Goal: Feedback & Contribution: Contribute content

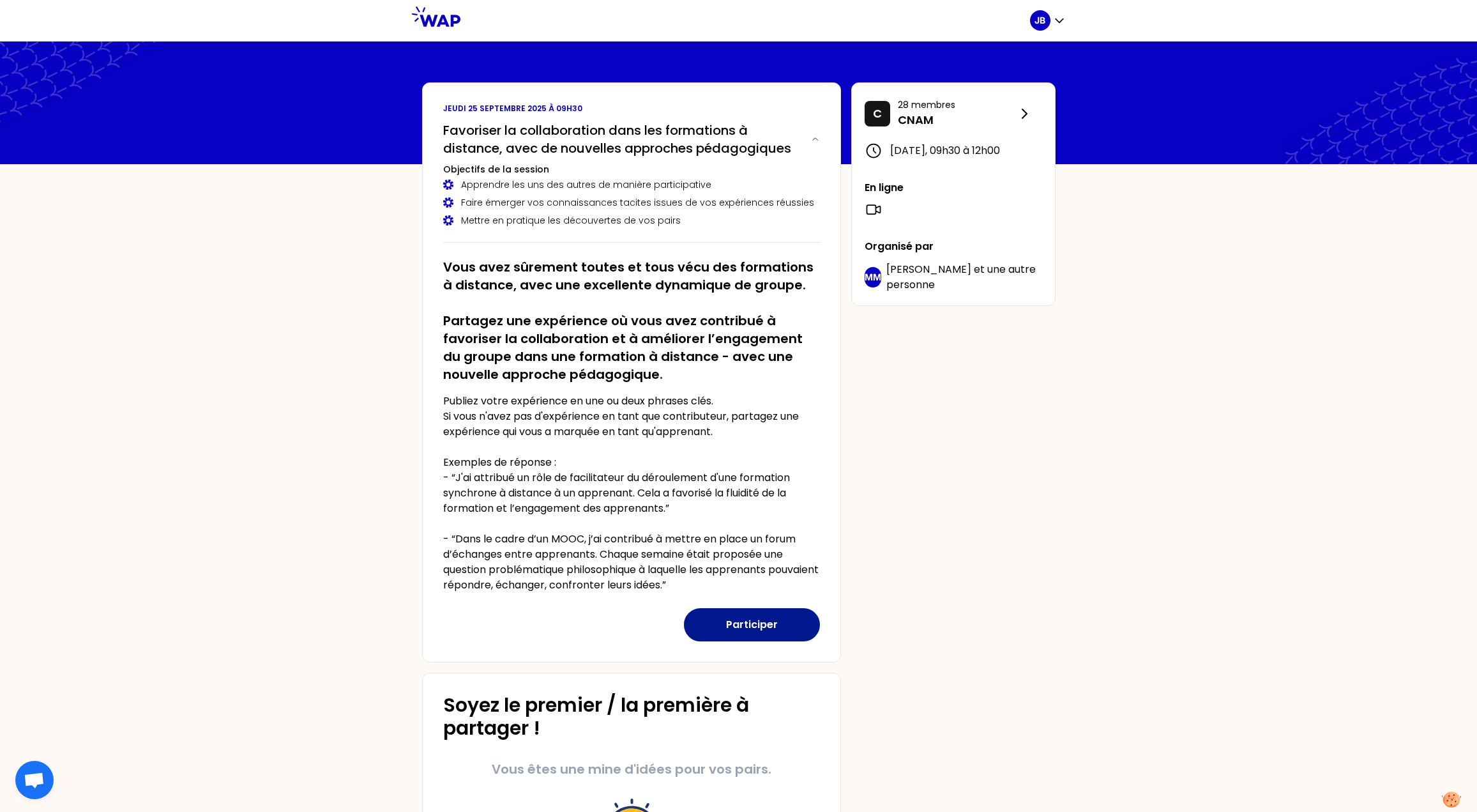
click at [754, 619] on button "Participer" at bounding box center [752, 624] width 136 height 33
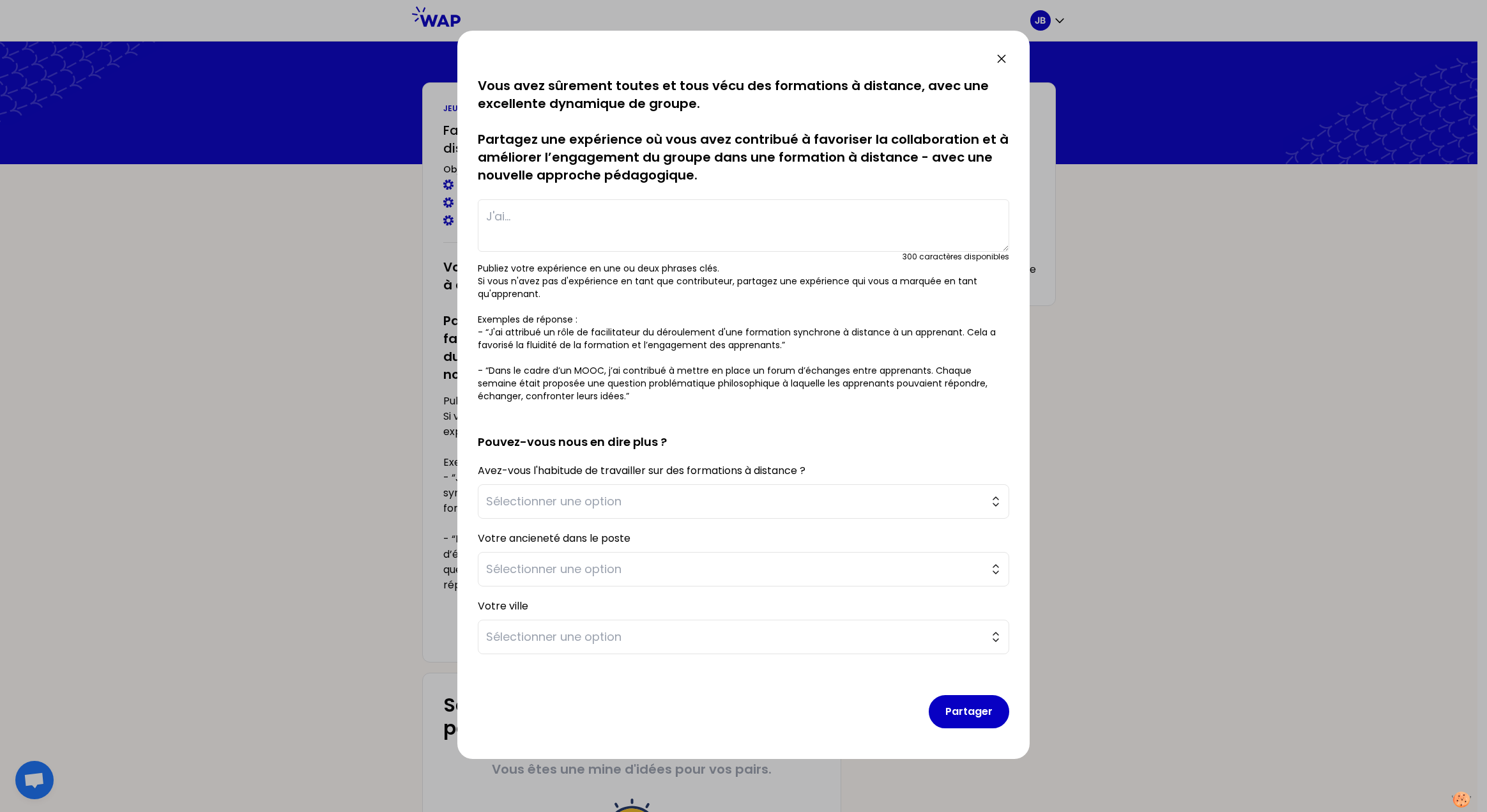
click at [512, 222] on textarea at bounding box center [743, 226] width 531 height 53
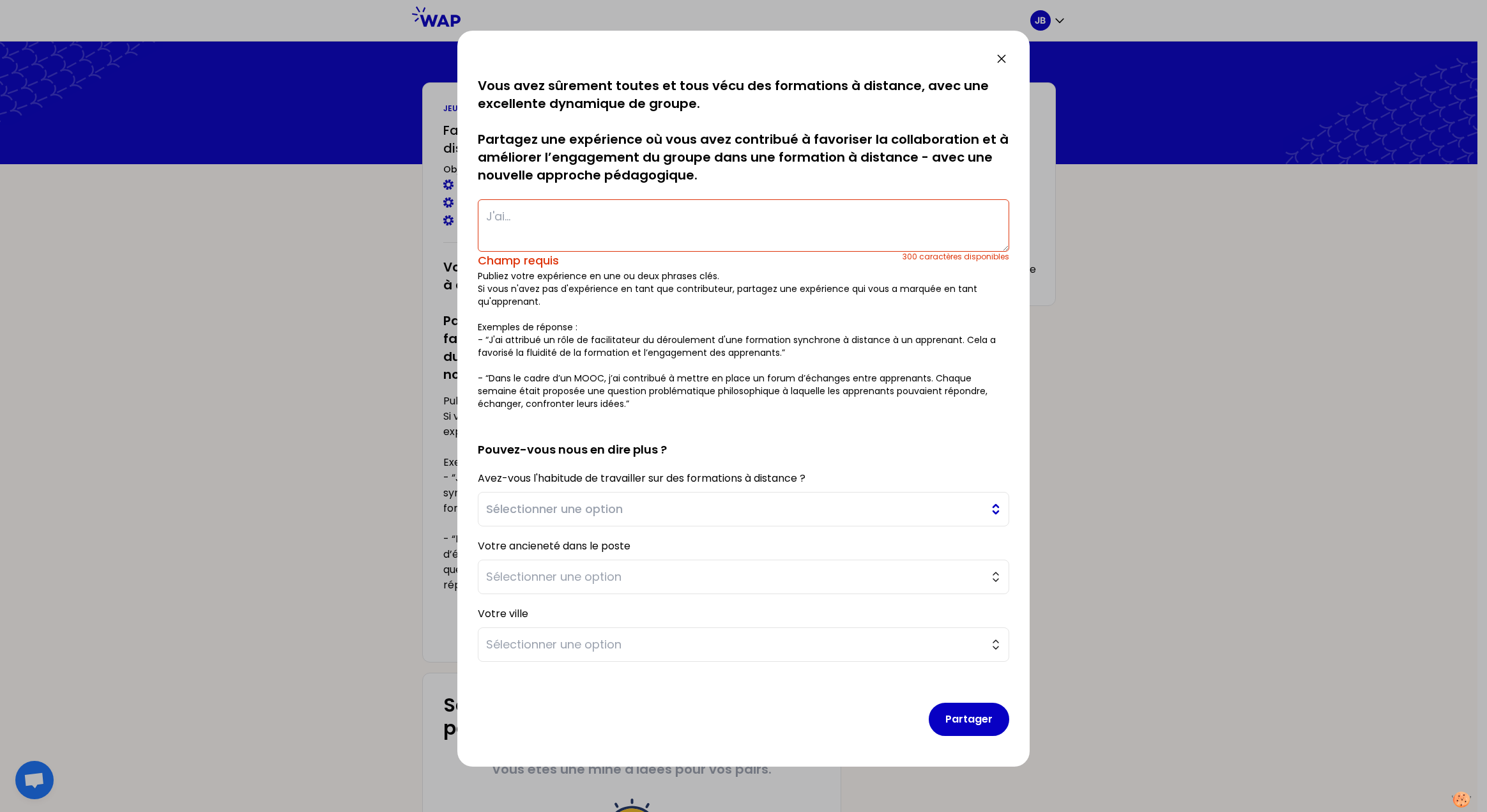
click at [737, 501] on span "Sélectionner une option" at bounding box center [735, 509] width 497 height 18
click at [735, 501] on span "Sélectionner une option" at bounding box center [735, 509] width 497 height 18
click at [628, 229] on textarea at bounding box center [743, 226] width 531 height 53
click at [998, 60] on icon at bounding box center [1002, 59] width 16 height 16
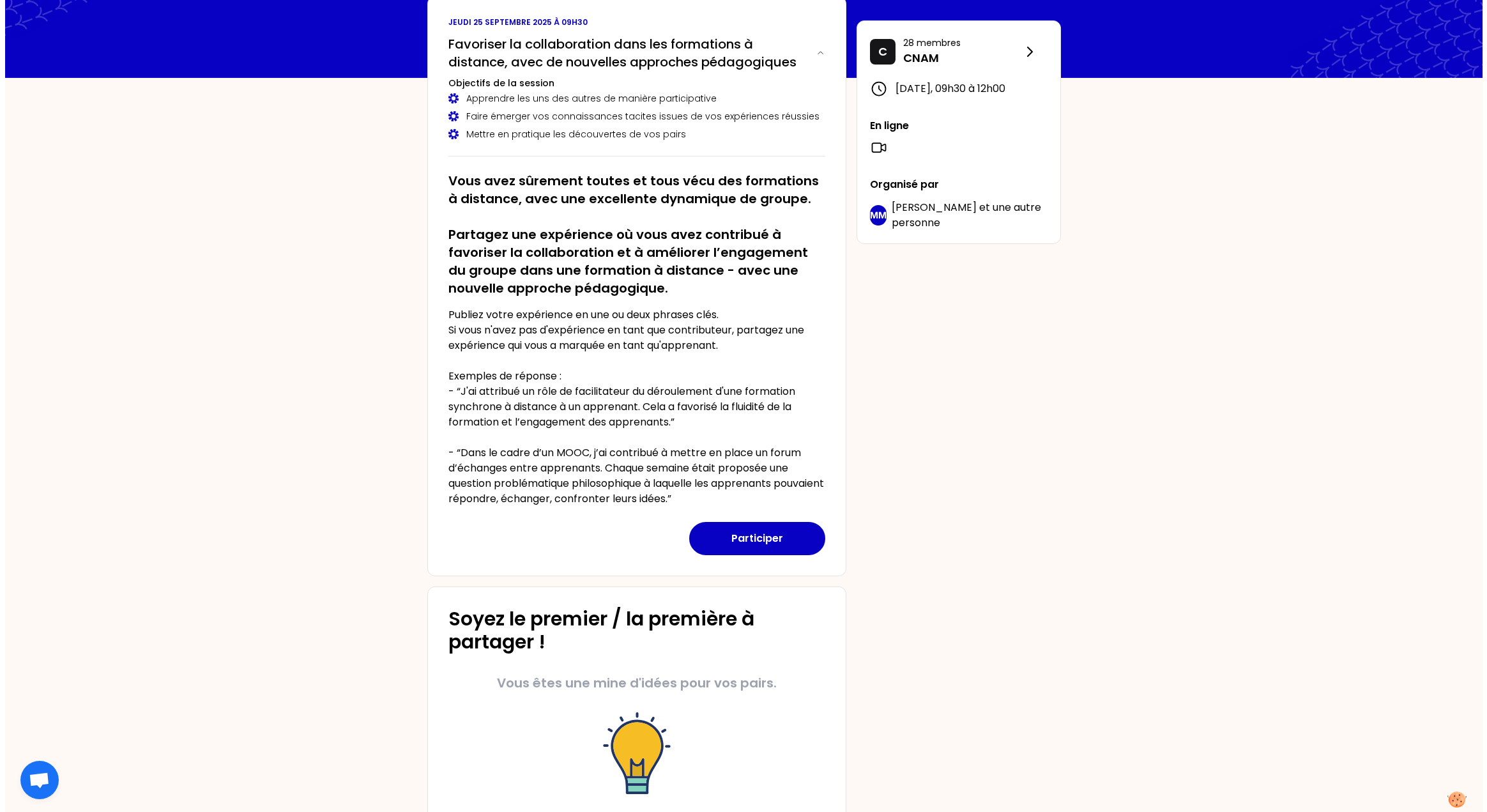
scroll to position [61, 0]
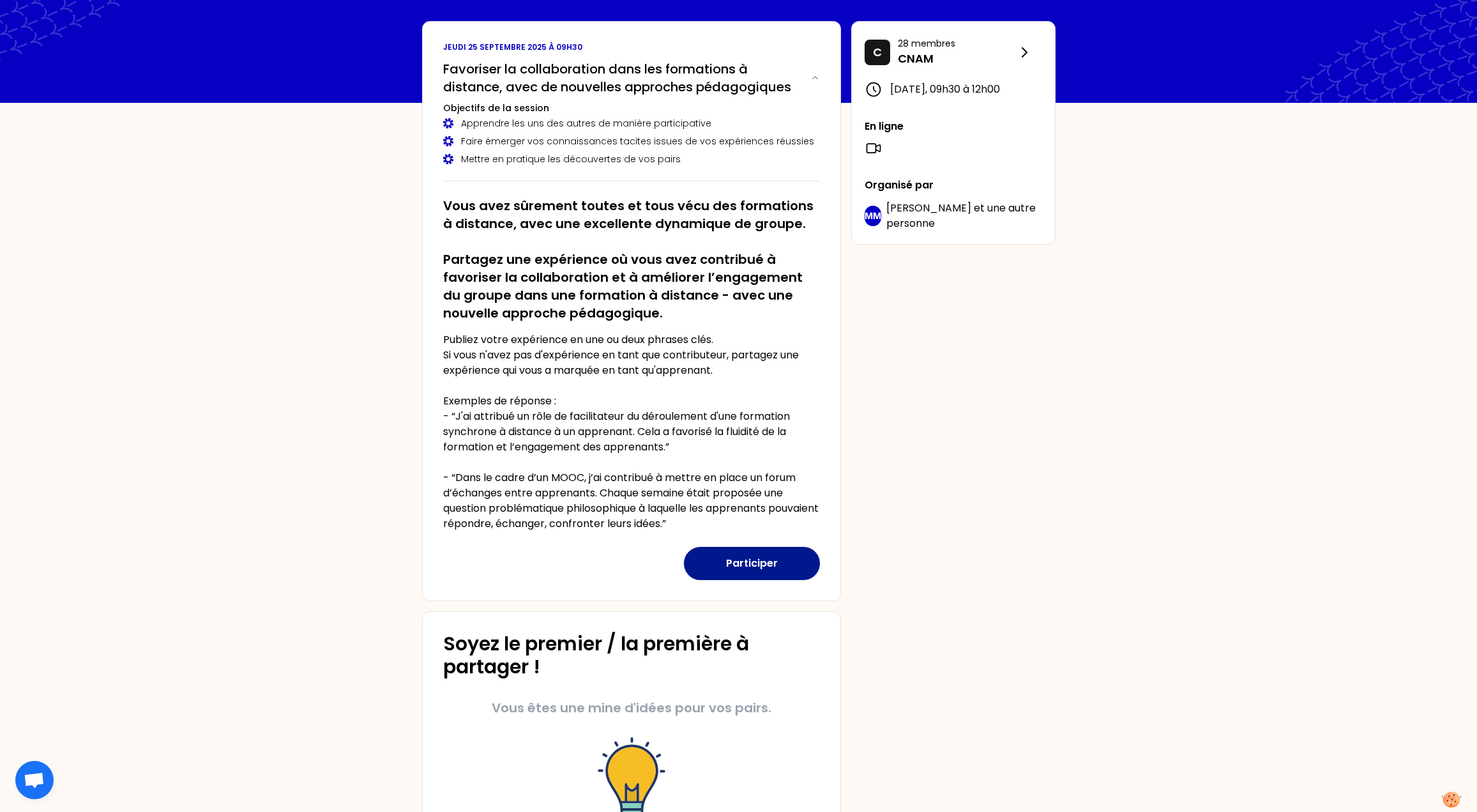
click at [742, 563] on button "Participer" at bounding box center [752, 563] width 136 height 33
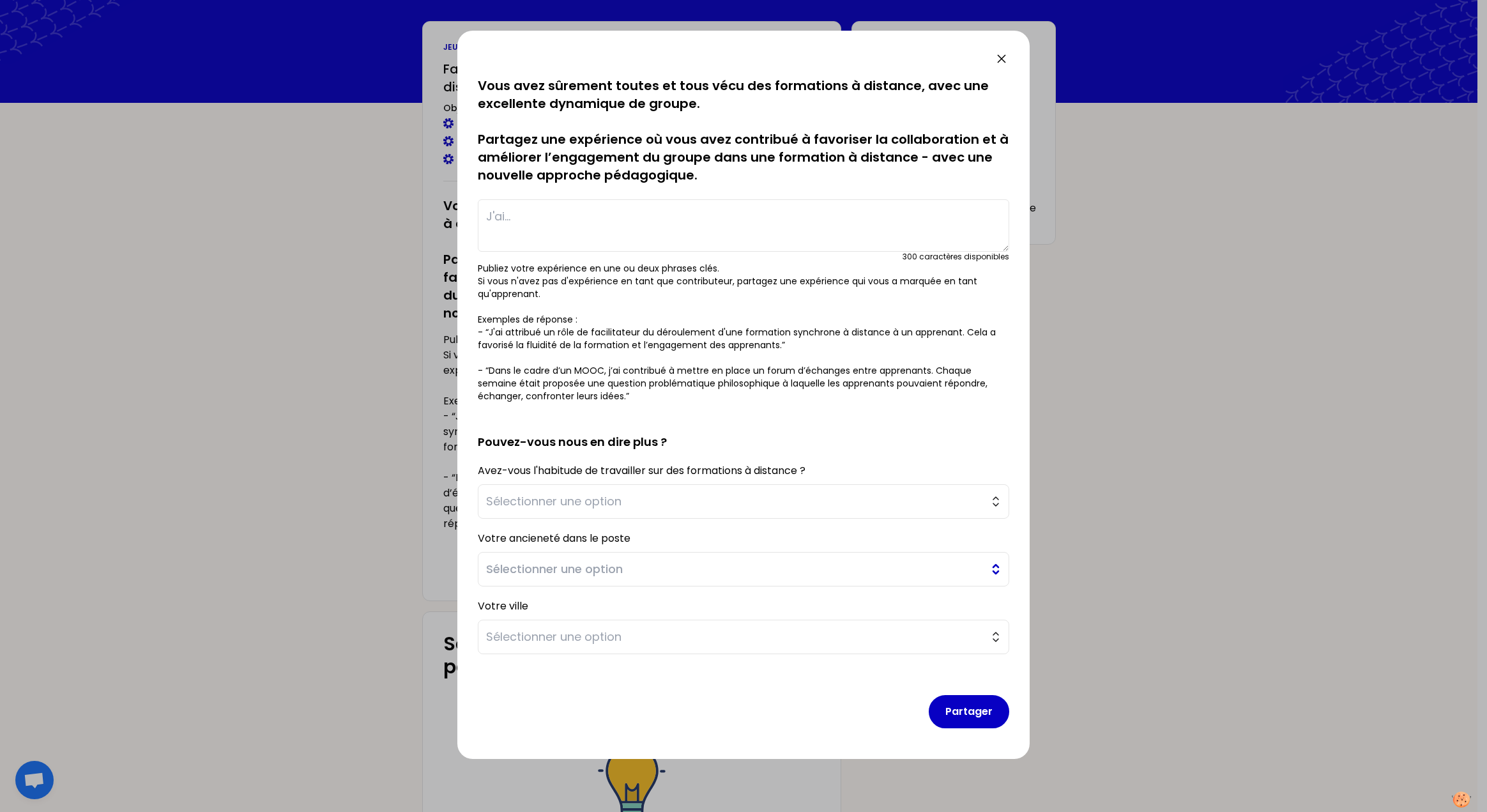
click at [557, 561] on span "Sélectionner une option" at bounding box center [735, 570] width 497 height 18
click at [586, 550] on div "Votre ancieneté dans le poste Sélectionner une option moins d'1 an entre 1 et 3…" at bounding box center [743, 557] width 531 height 57
click at [547, 657] on form "sauvegardé Vous avez sûrement toutes et tous vécu des formations à distance, av…" at bounding box center [743, 408] width 531 height 662
click at [564, 630] on span "Sélectionner une option" at bounding box center [735, 637] width 497 height 18
click at [910, 564] on span "Sélectionner une option" at bounding box center [735, 570] width 497 height 18
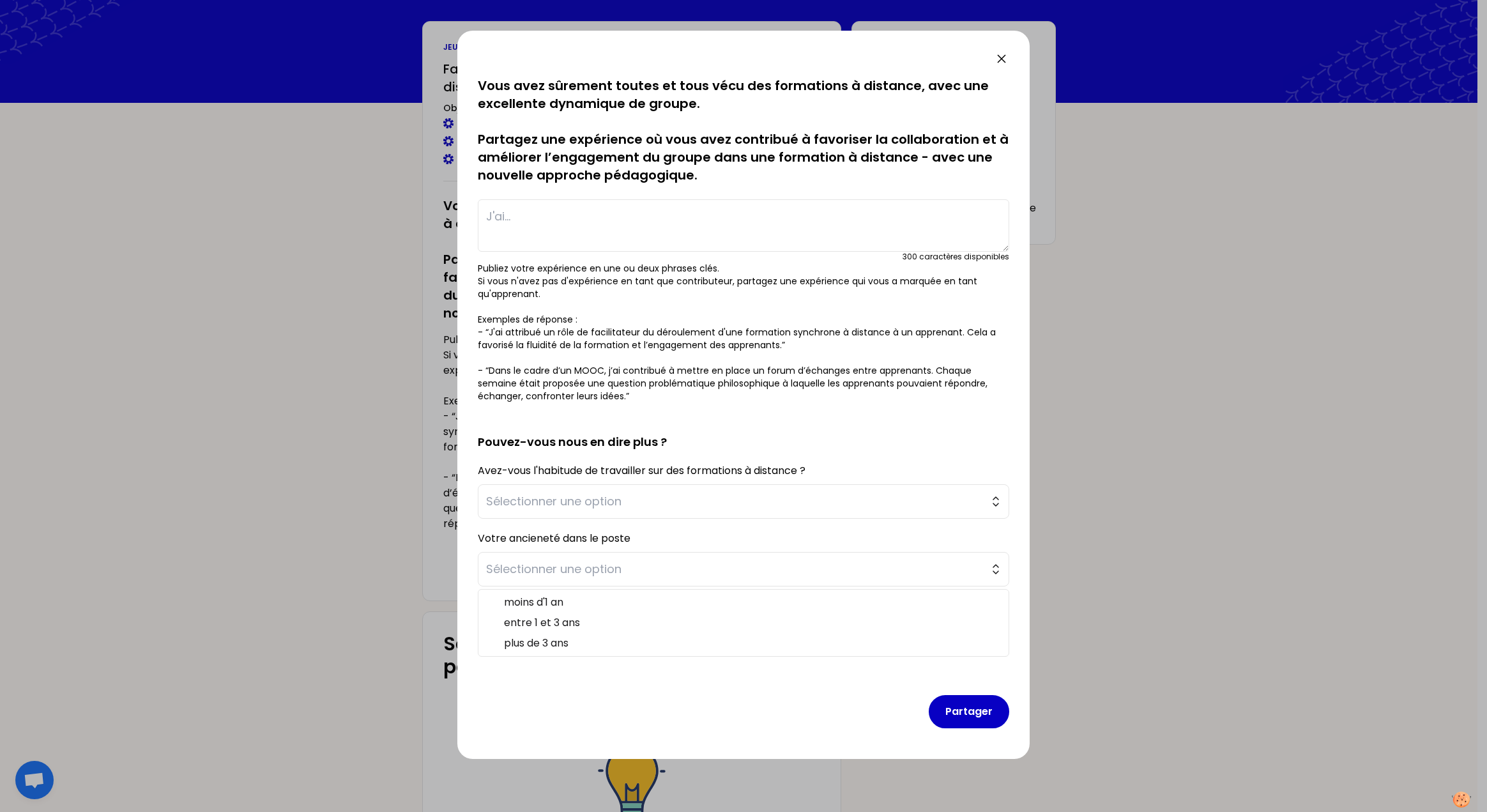
click at [933, 541] on div "Votre ancieneté dans le poste Sélectionner une option moins d'1 an entre 1 et 3…" at bounding box center [743, 557] width 531 height 57
click at [1003, 57] on icon at bounding box center [1002, 59] width 16 height 16
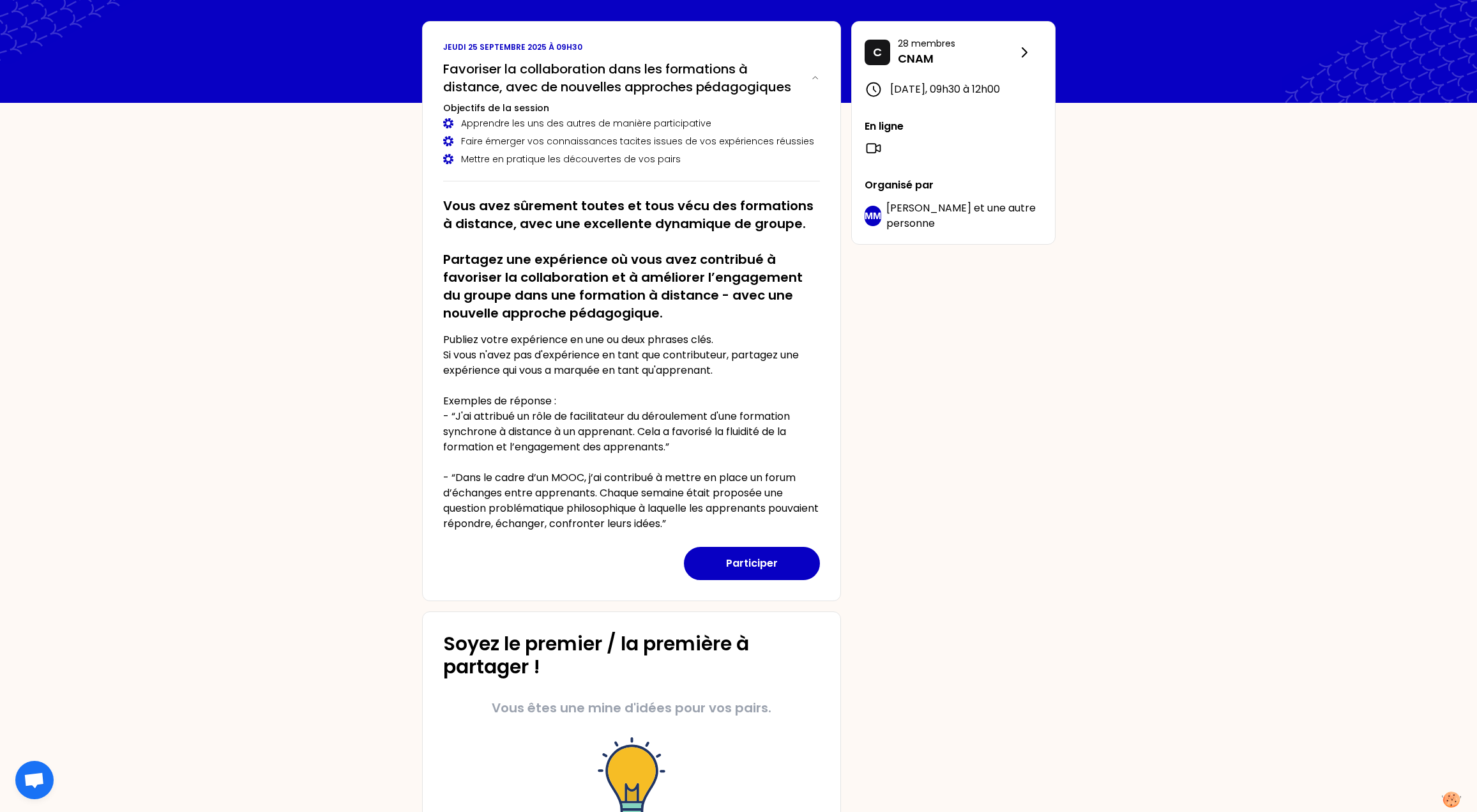
drag, startPoint x: 476, startPoint y: 409, endPoint x: 471, endPoint y: 414, distance: 7.1
click at [474, 410] on p "Publiez votre expérience en une ou deux phrases clés. Si vous n'avez pas d'expé…" at bounding box center [632, 432] width 377 height 200
click at [490, 494] on p "Publiez votre expérience en une ou deux phrases clés. Si vous n'avez pas d'expé…" at bounding box center [632, 432] width 377 height 200
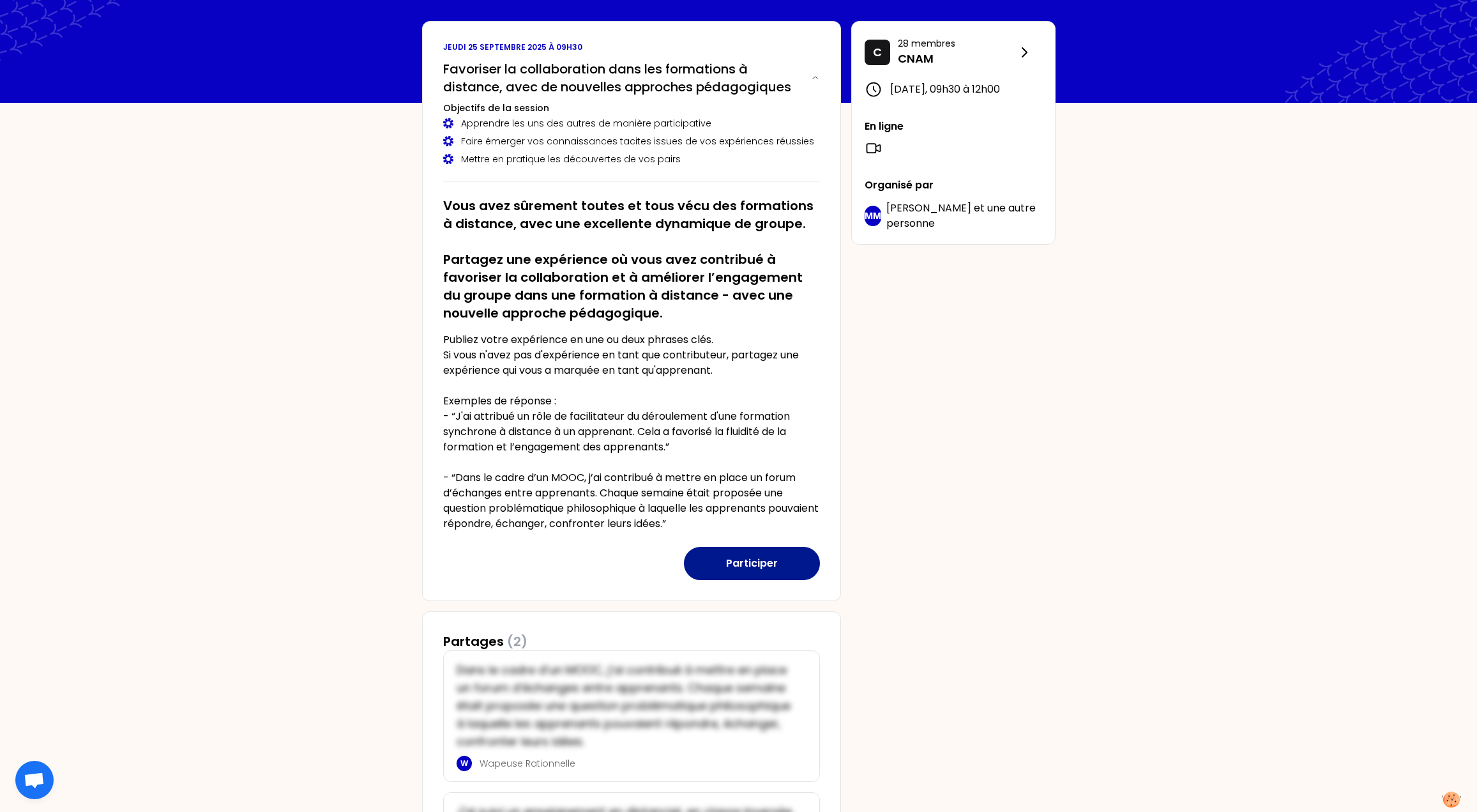
click at [753, 562] on button "Participer" at bounding box center [752, 563] width 136 height 33
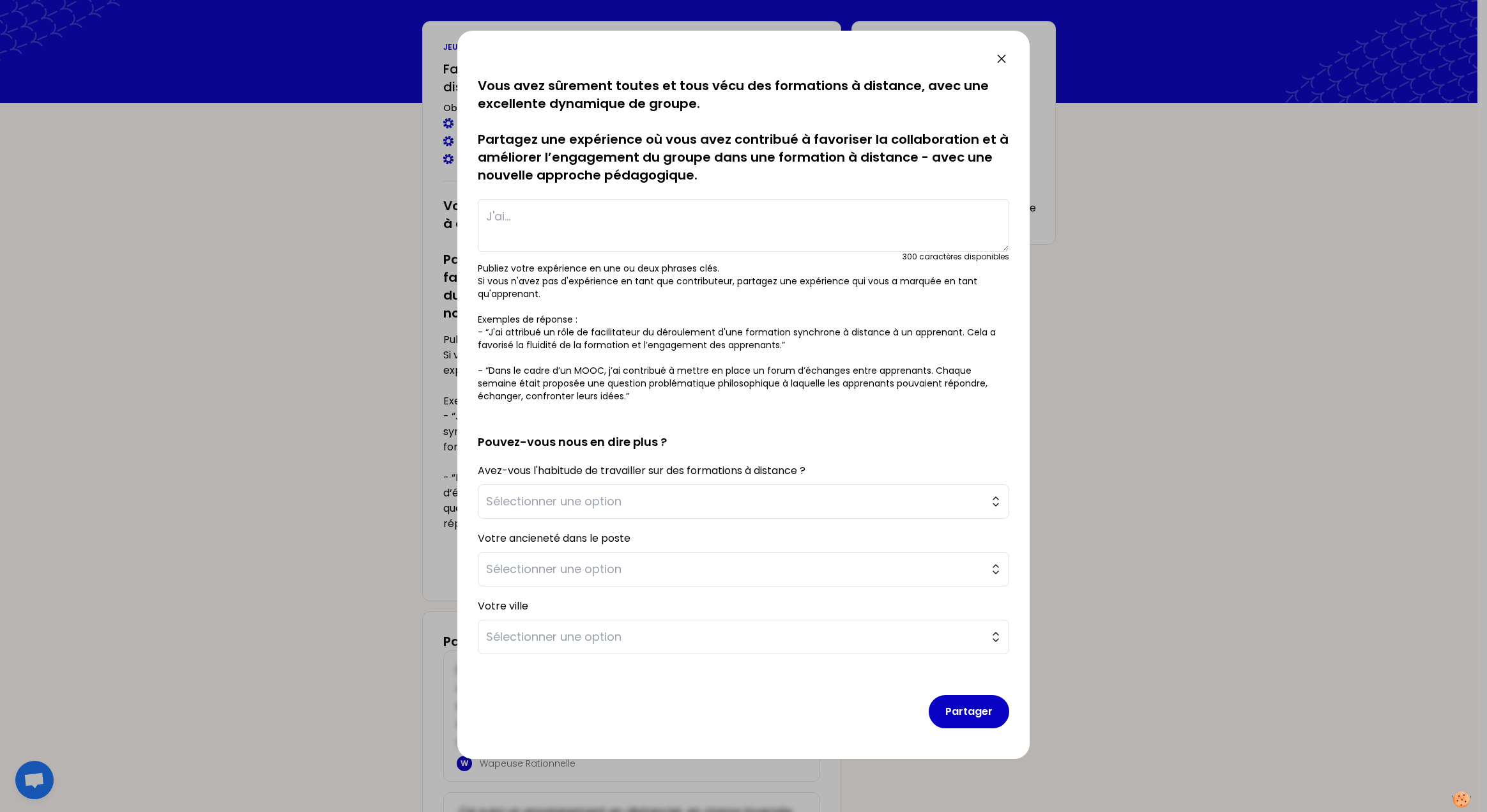
click at [533, 236] on textarea at bounding box center [743, 226] width 531 height 53
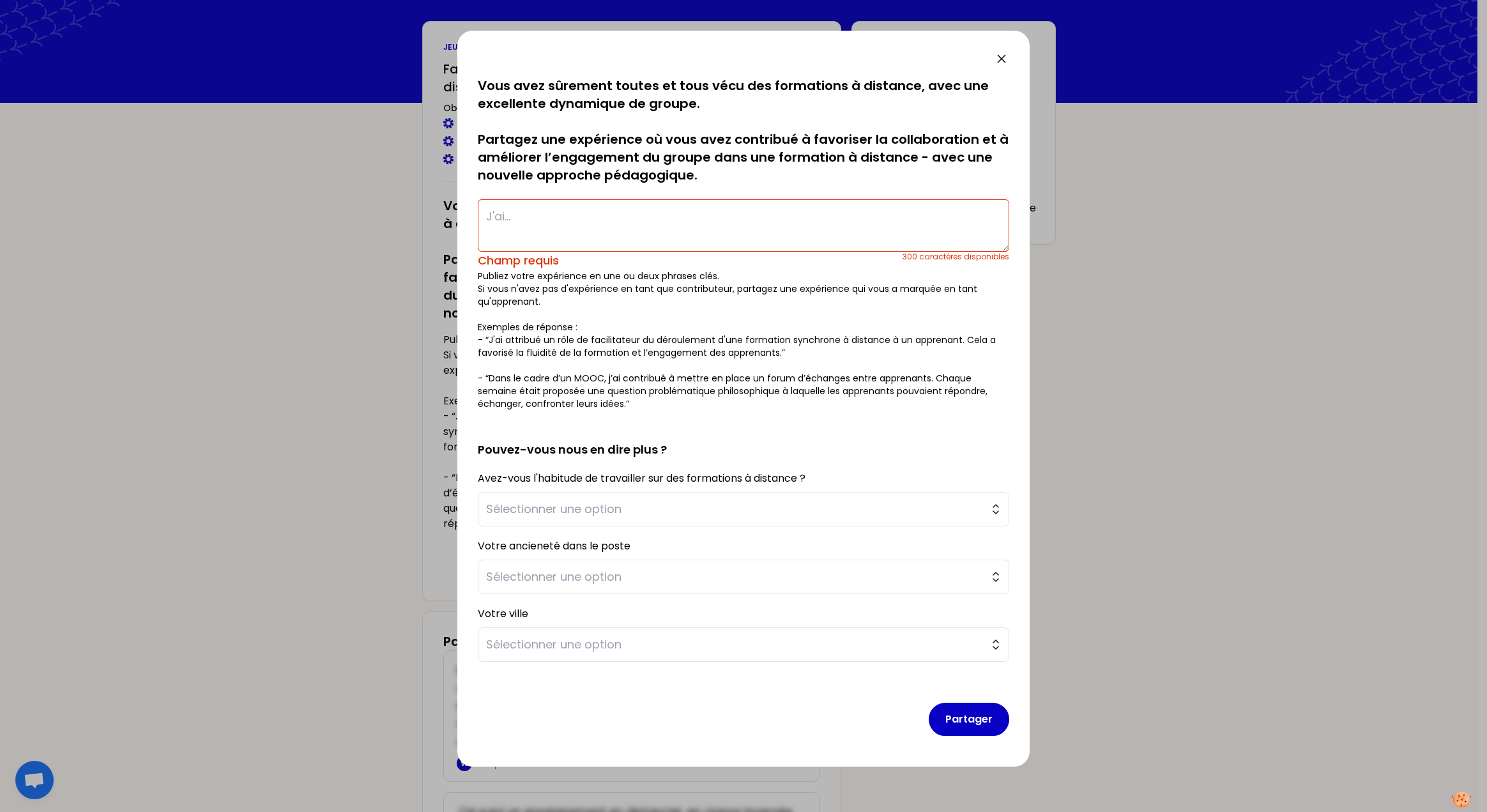
click at [1001, 59] on icon at bounding box center [1002, 59] width 8 height 8
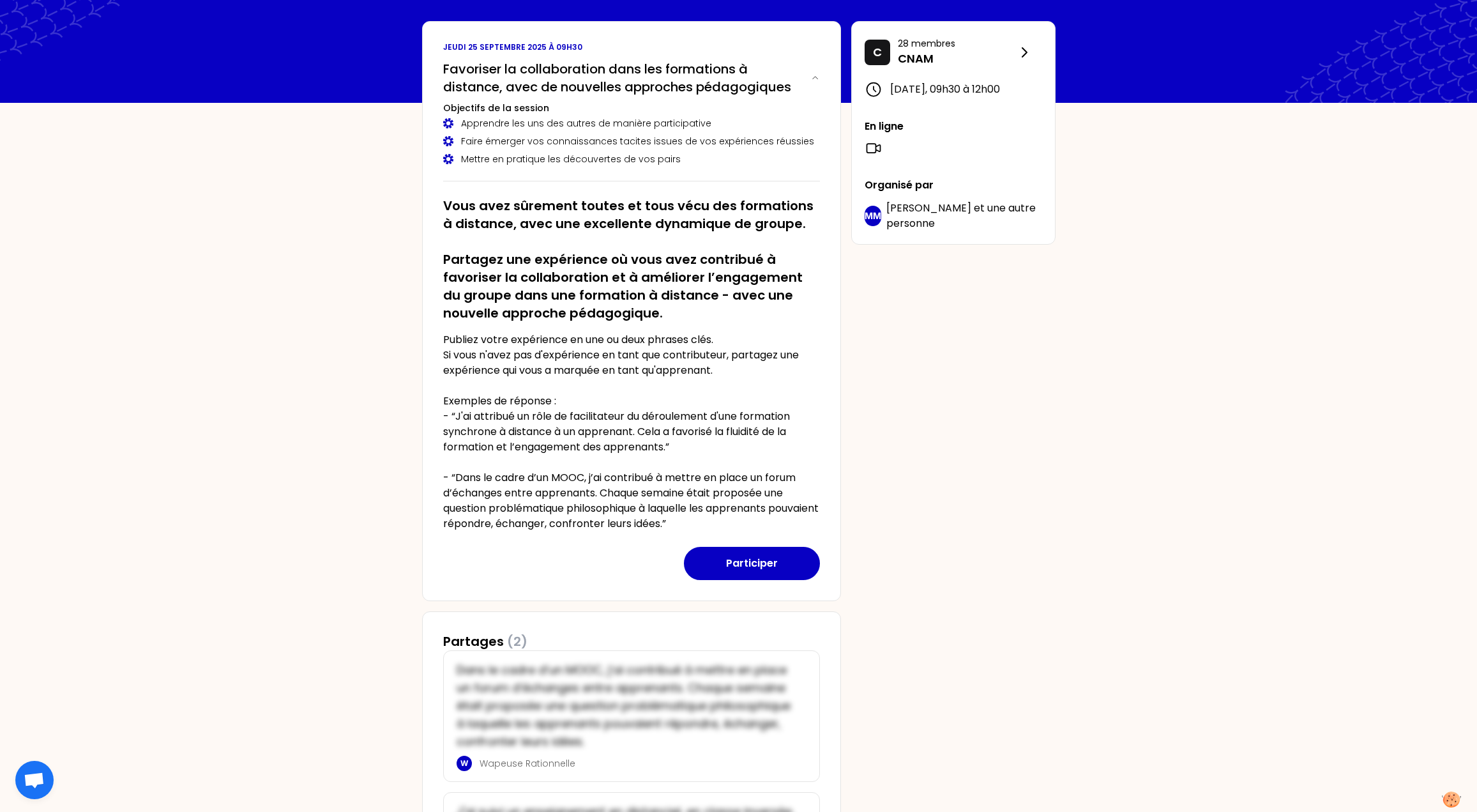
click at [320, 332] on div "JB [DATE] 09h30 Favoriser la collaboration dans les formations à distance, avec…" at bounding box center [738, 471] width 1477 height 1065
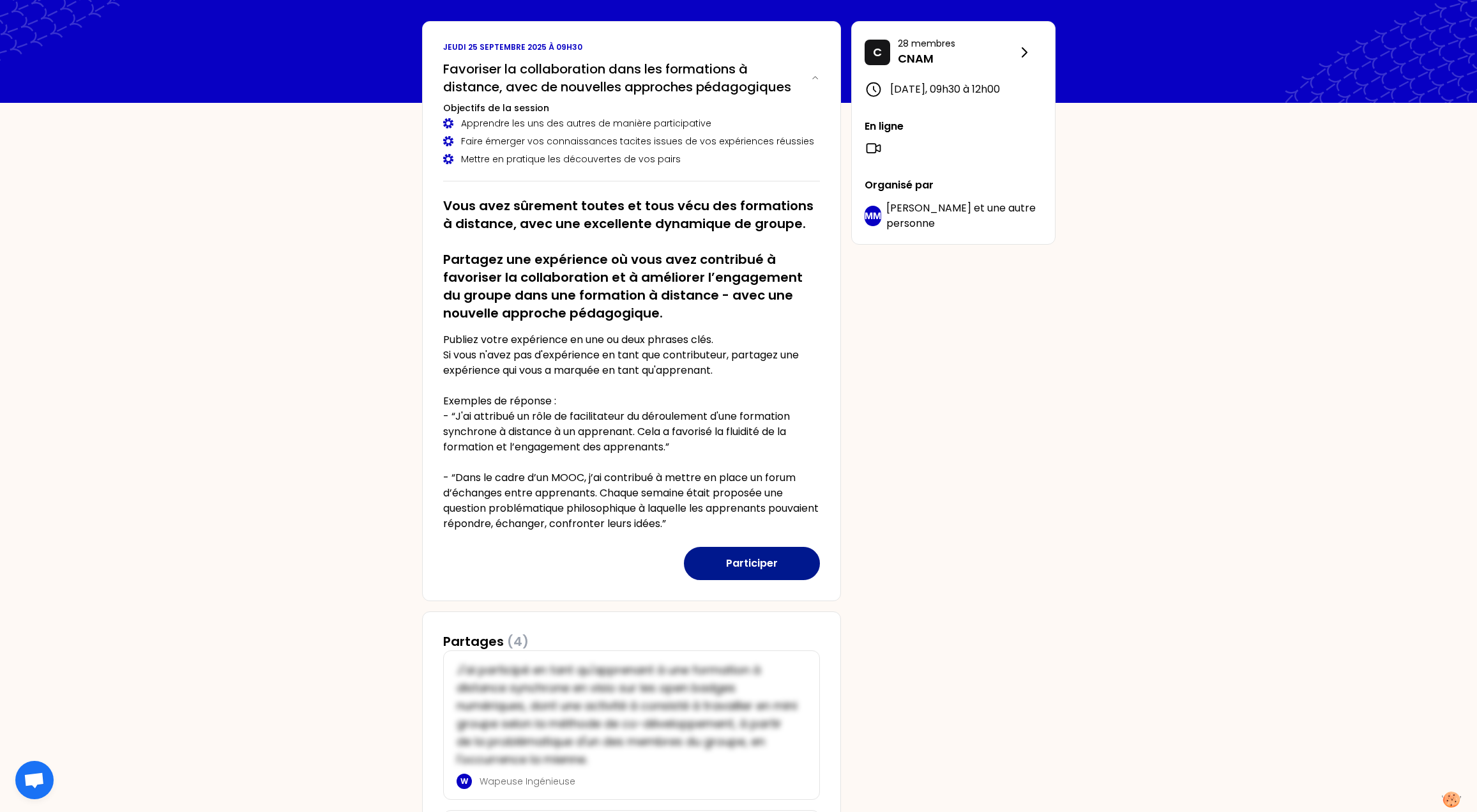
click at [752, 558] on button "Participer" at bounding box center [752, 563] width 136 height 33
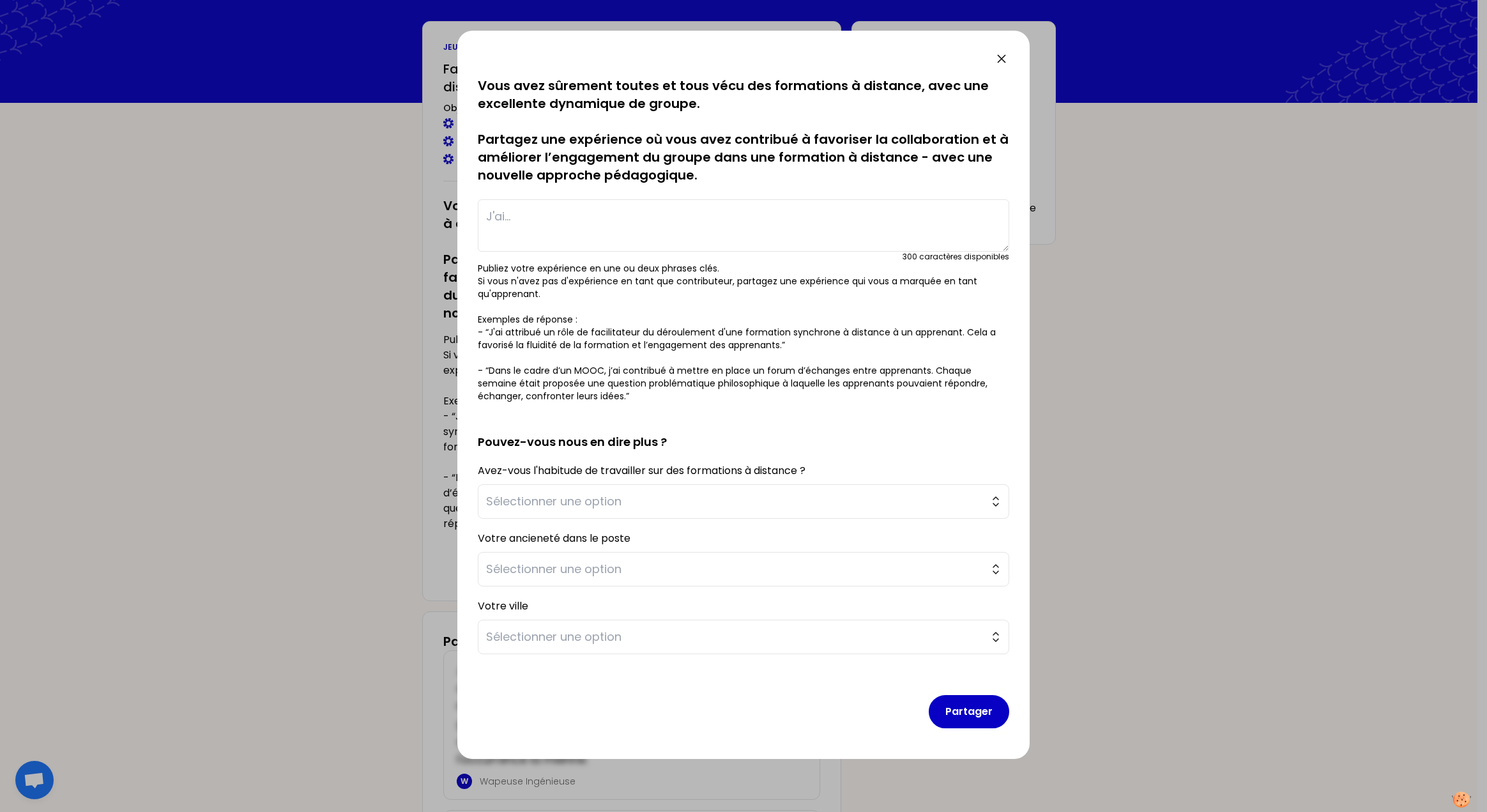
click at [700, 233] on textarea at bounding box center [743, 226] width 531 height 53
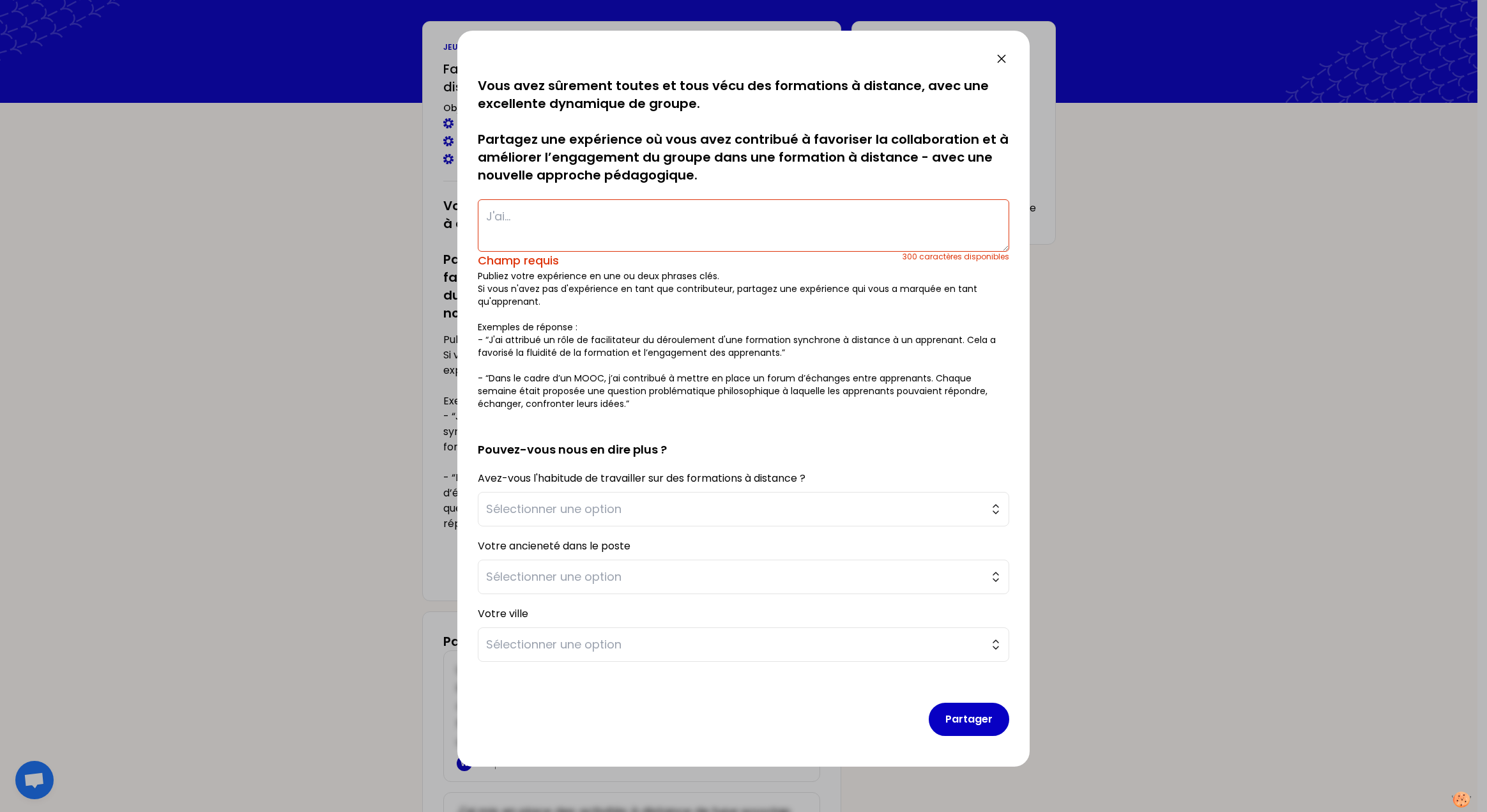
drag, startPoint x: 596, startPoint y: 231, endPoint x: 590, endPoint y: 229, distance: 6.3
click at [594, 230] on textarea at bounding box center [743, 226] width 531 height 53
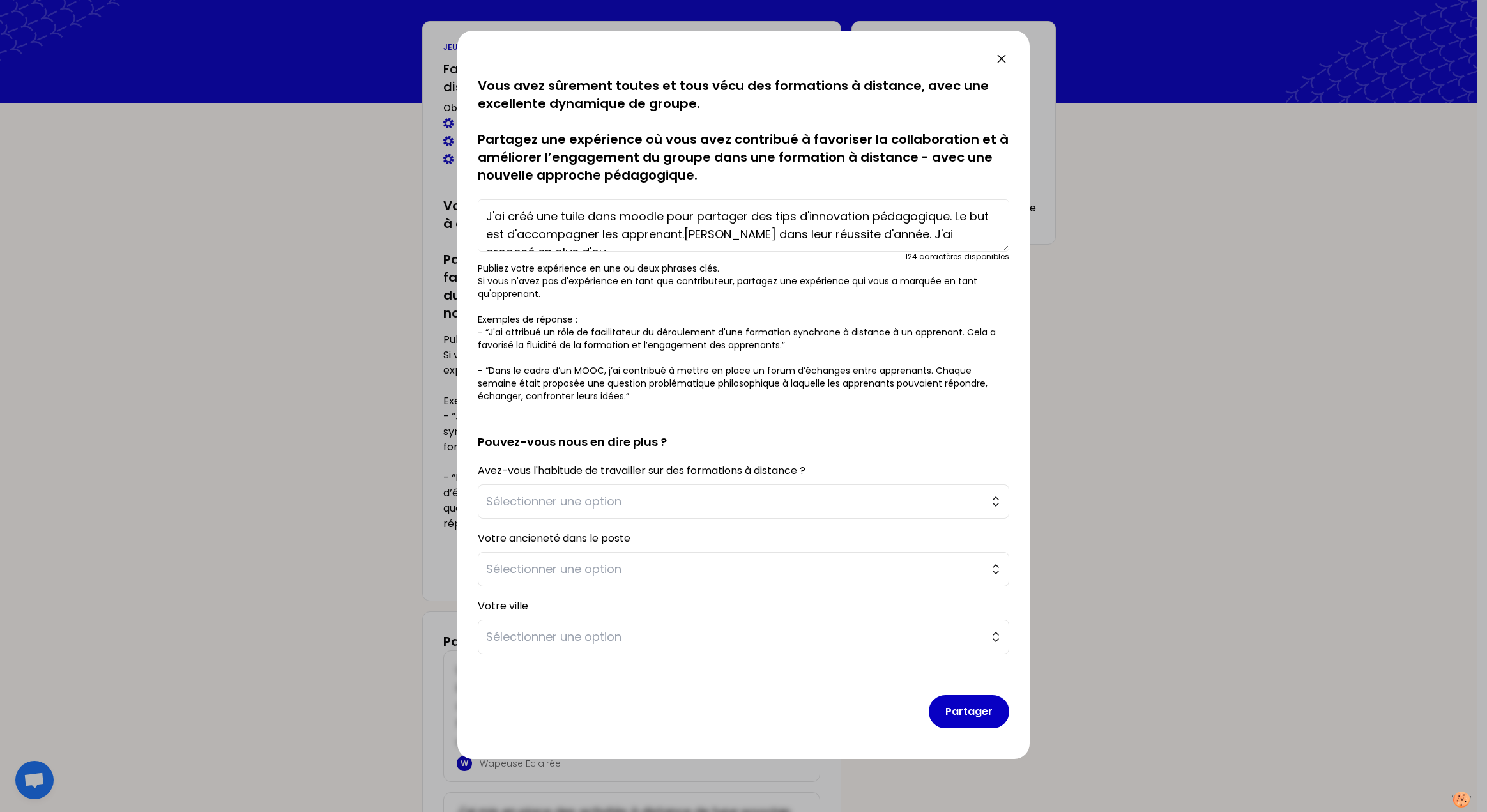
scroll to position [10, 0]
drag, startPoint x: 777, startPoint y: 236, endPoint x: 467, endPoint y: 200, distance: 312.1
click at [478, 200] on textarea "J'ai créé une tuile dans moodle pour partager des tips d'innovation pédagogique…" at bounding box center [743, 226] width 531 height 53
drag, startPoint x: 663, startPoint y: 226, endPoint x: 646, endPoint y: 216, distance: 19.7
click at [661, 226] on textarea "J'ai créé une tuile dans moodle pour partager des tips d'innovation pédagogique…" at bounding box center [743, 226] width 531 height 53
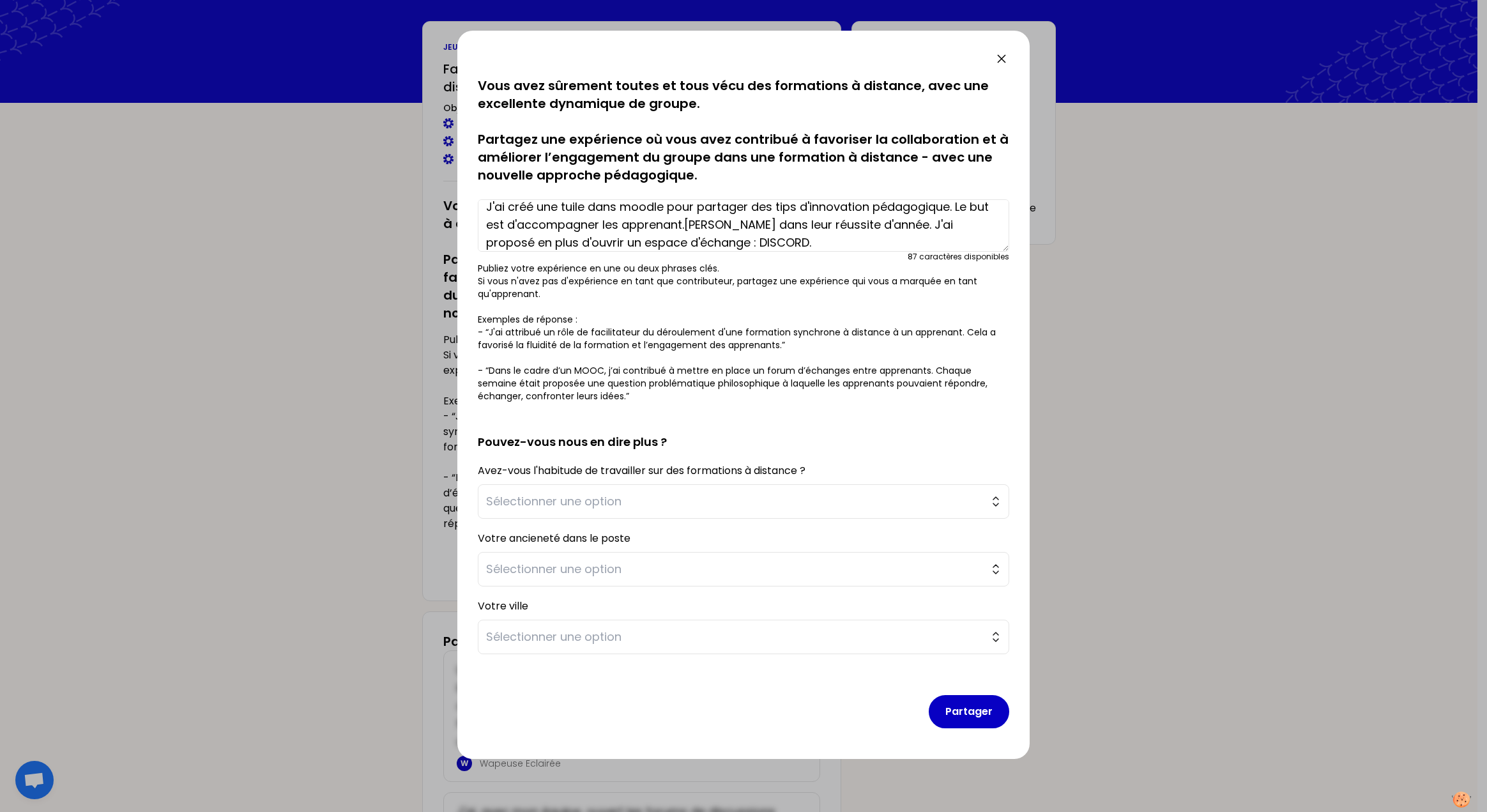
click at [635, 203] on textarea "J'ai créé une tuile dans moodle pour partager des tips d'innovation pédagogique…" at bounding box center [743, 226] width 531 height 53
click at [772, 242] on textarea "J'ai créé une tuile dans Moodle pour partager des tips d'innovation pédagogique…" at bounding box center [743, 226] width 531 height 53
click at [594, 508] on span "Sélectionner une option" at bounding box center [735, 501] width 497 height 18
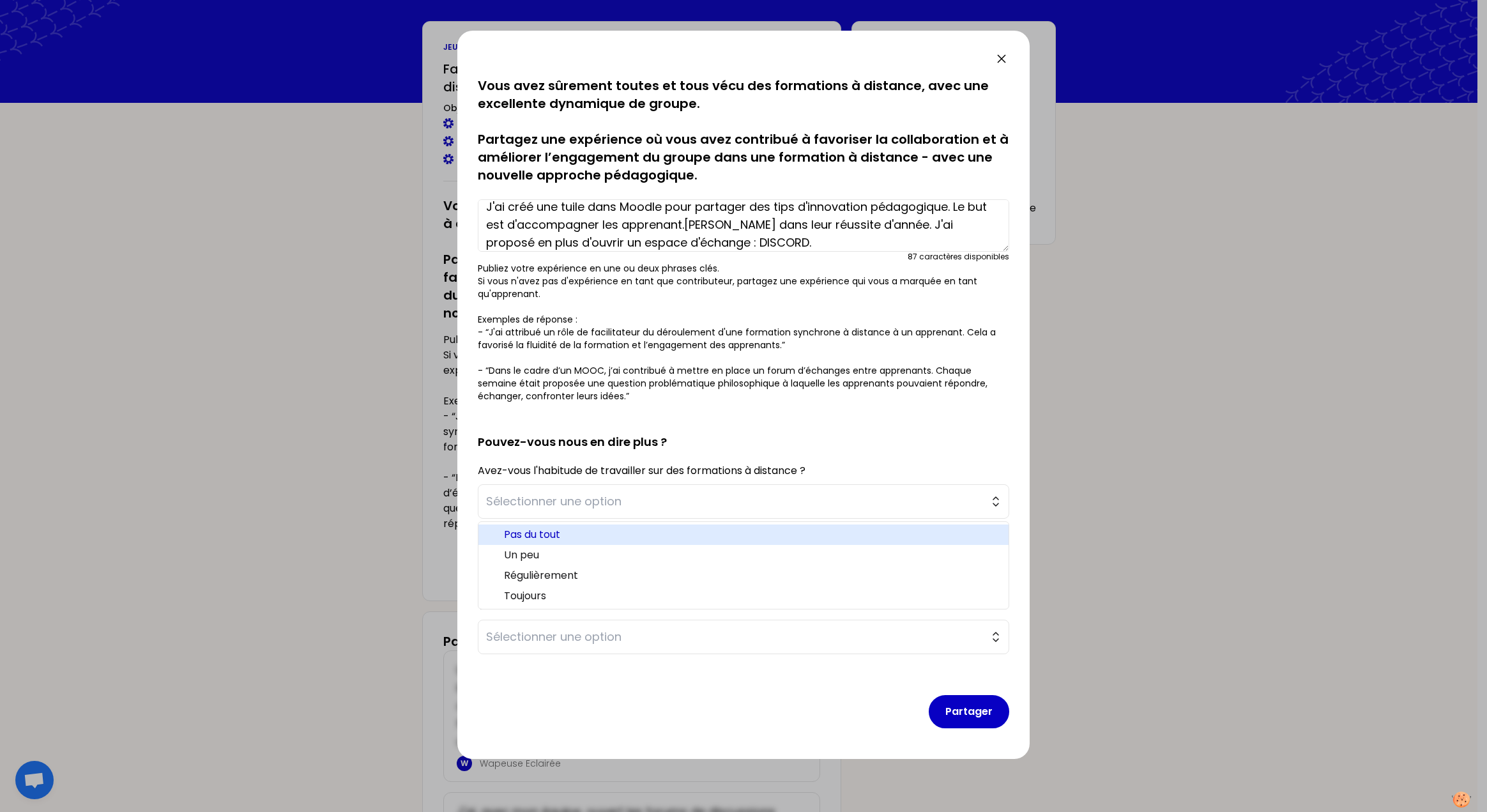
click at [531, 538] on span "Pas du tout" at bounding box center [751, 535] width 494 height 16
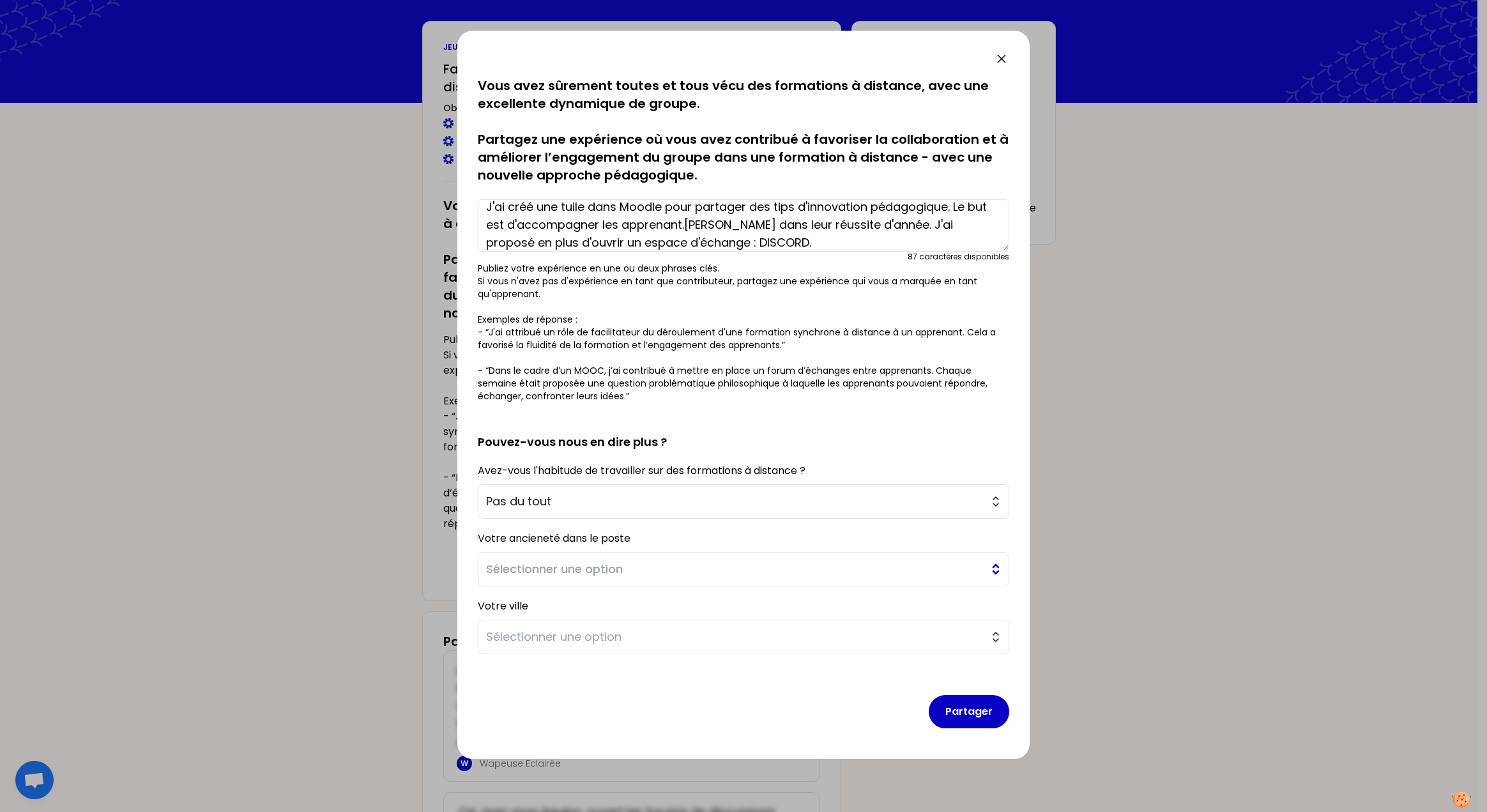
click at [656, 557] on button "Sélectionner une option" at bounding box center [743, 569] width 531 height 34
click at [652, 565] on span "Sélectionner une option" at bounding box center [735, 570] width 497 height 18
click at [651, 566] on span "Sélectionner une option" at bounding box center [735, 570] width 497 height 18
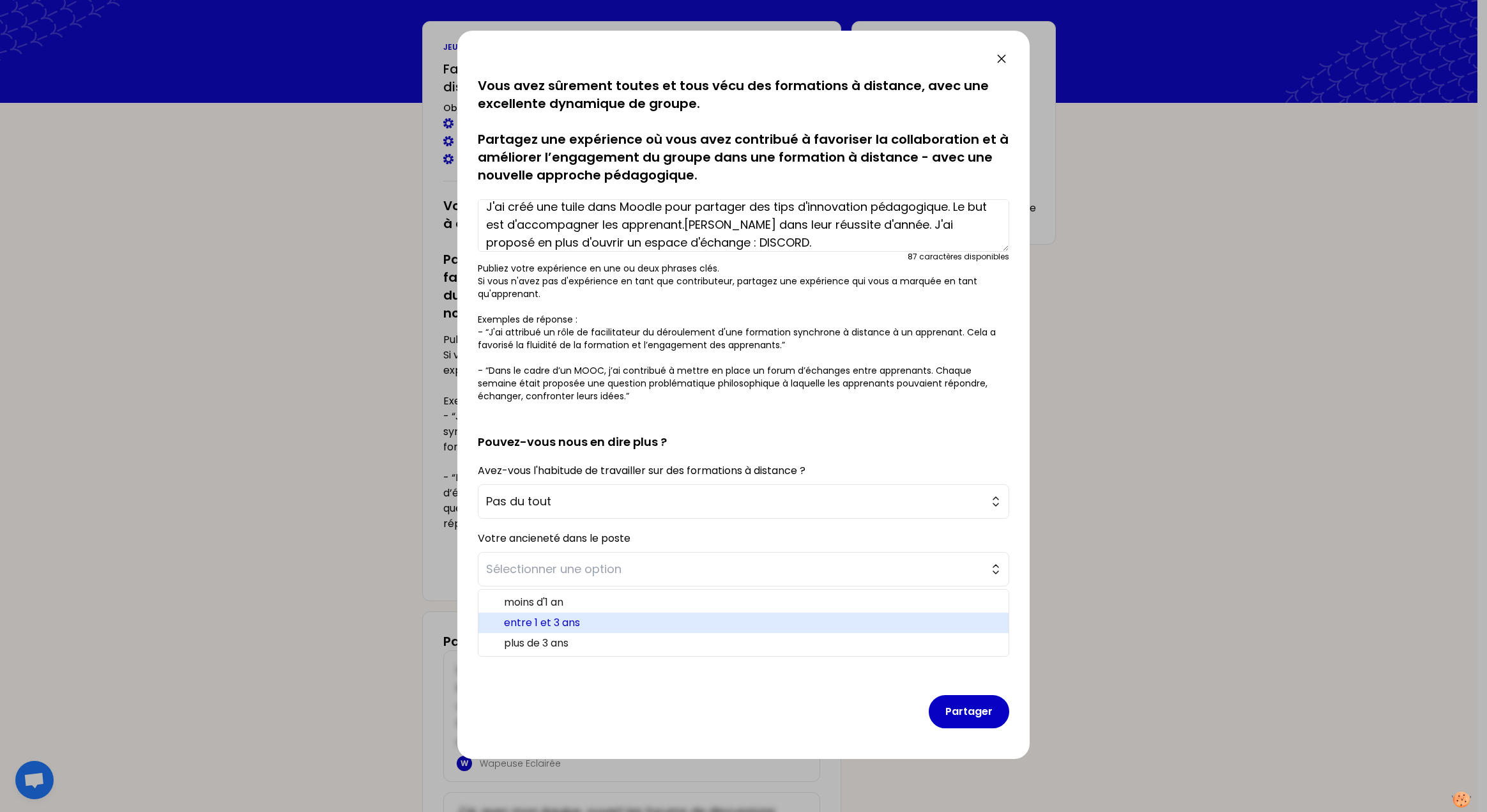
click at [575, 631] on li "entre 1 et 3 ans" at bounding box center [743, 622] width 530 height 20
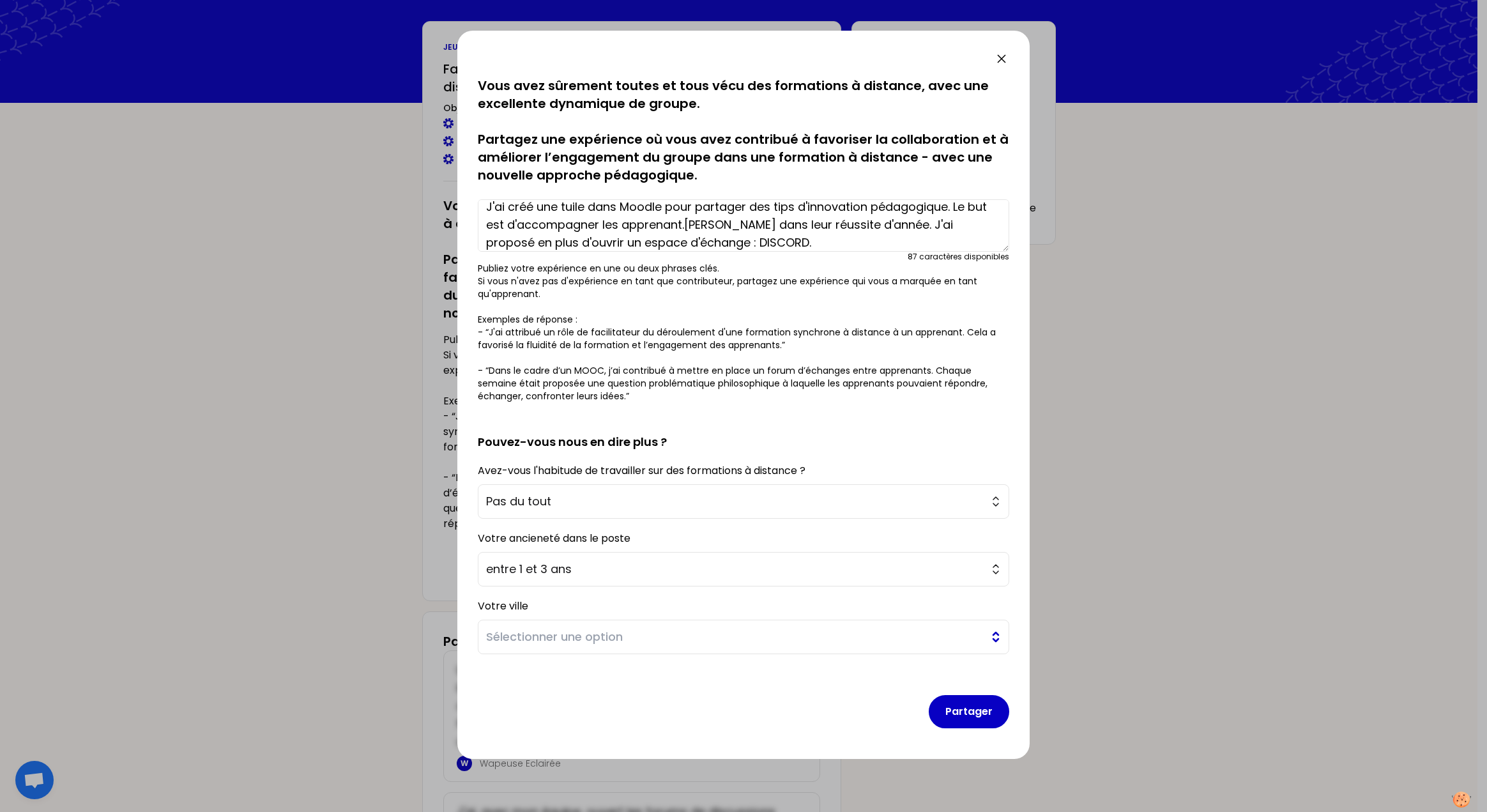
click at [593, 651] on button "Sélectionner une option" at bounding box center [743, 636] width 531 height 34
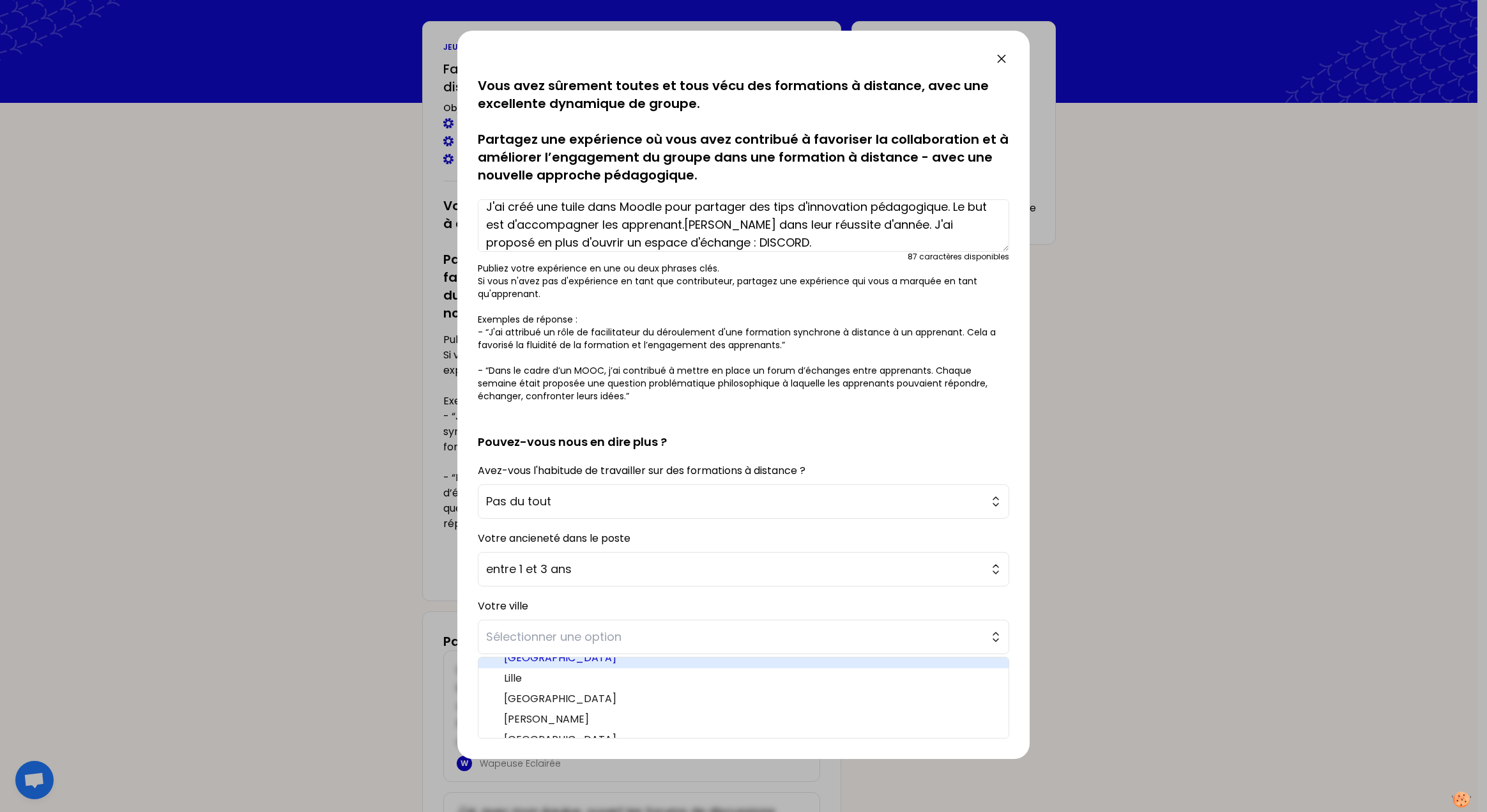
scroll to position [64, 0]
click at [564, 659] on li "[GEOGRAPHIC_DATA]" at bounding box center [743, 667] width 530 height 20
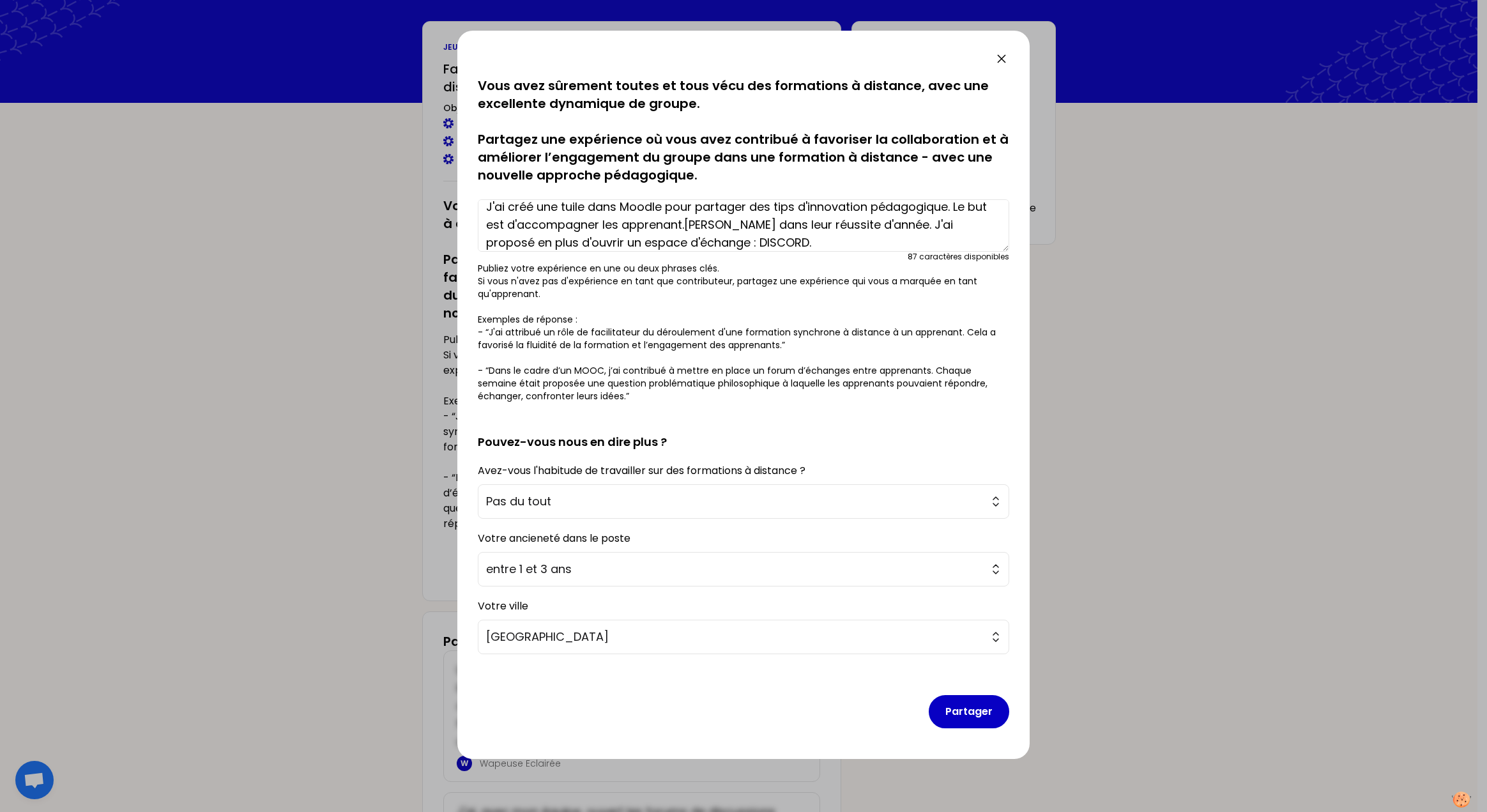
click at [743, 242] on textarea "J'ai créé une tuile dans Moodle pour partager des tips d'innovation pédagogique…" at bounding box center [743, 226] width 531 height 53
click at [655, 242] on textarea "J'ai créé une tuile dans Moodle pour partager des tips d'innovation pédagogique…" at bounding box center [743, 226] width 531 height 53
click at [736, 244] on textarea "J'ai créé une tuile dans Moodle pour partager des tips d'innovation pédagogique…" at bounding box center [743, 226] width 531 height 53
click at [655, 245] on textarea "J'ai créé une tuile dans Moodle pour partager des tips d'innovation pédagogique…" at bounding box center [743, 226] width 531 height 53
click at [776, 206] on textarea "J'ai créé une tuile dans Moodle pour partager des tips d'innovation pédagogique…" at bounding box center [743, 226] width 531 height 53
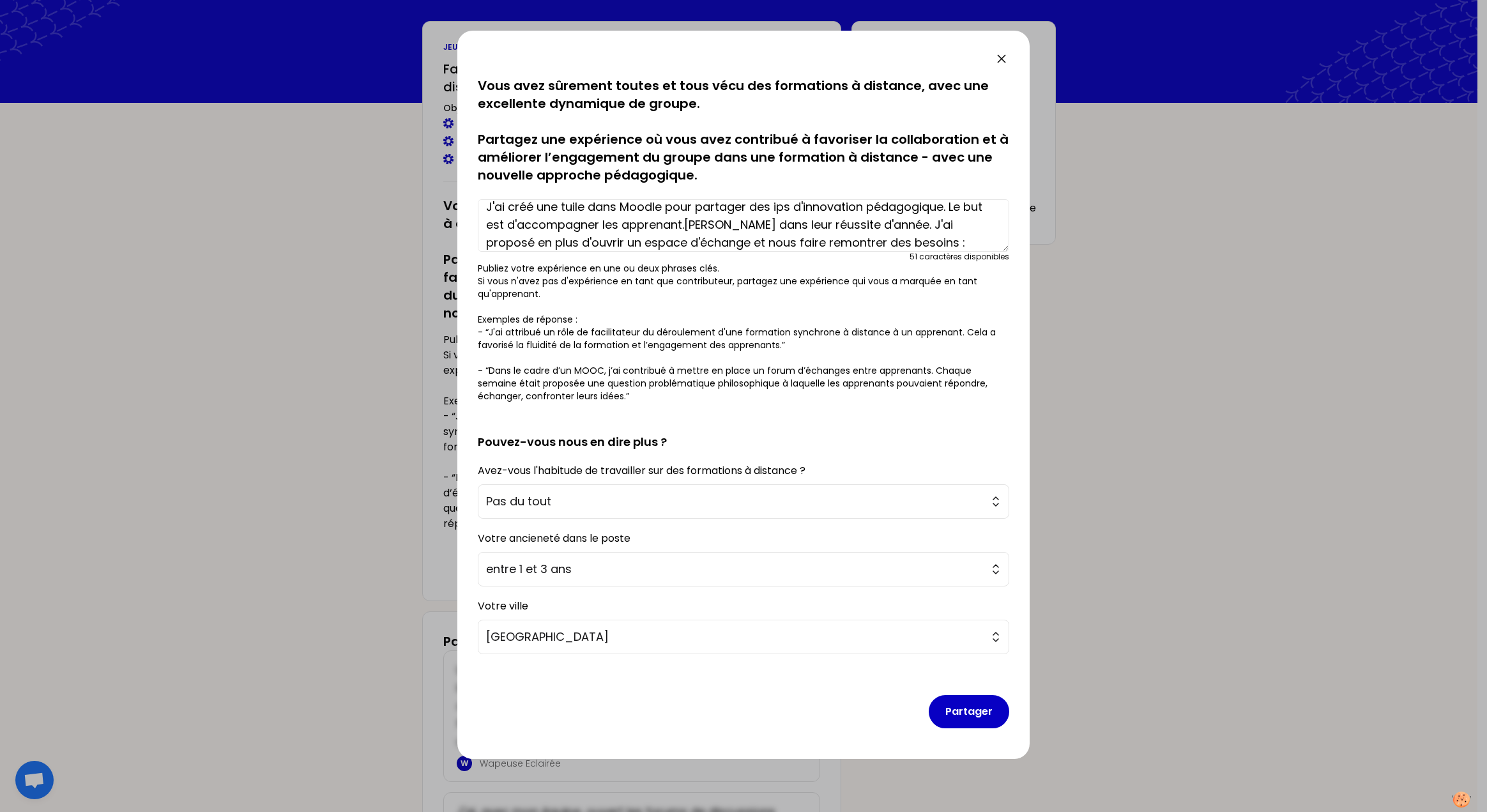
scroll to position [8, 0]
click at [990, 241] on textarea "J'ai créé une tuile dans Moodle pour partager des Tips d'innovation pédagogique…" at bounding box center [743, 226] width 531 height 53
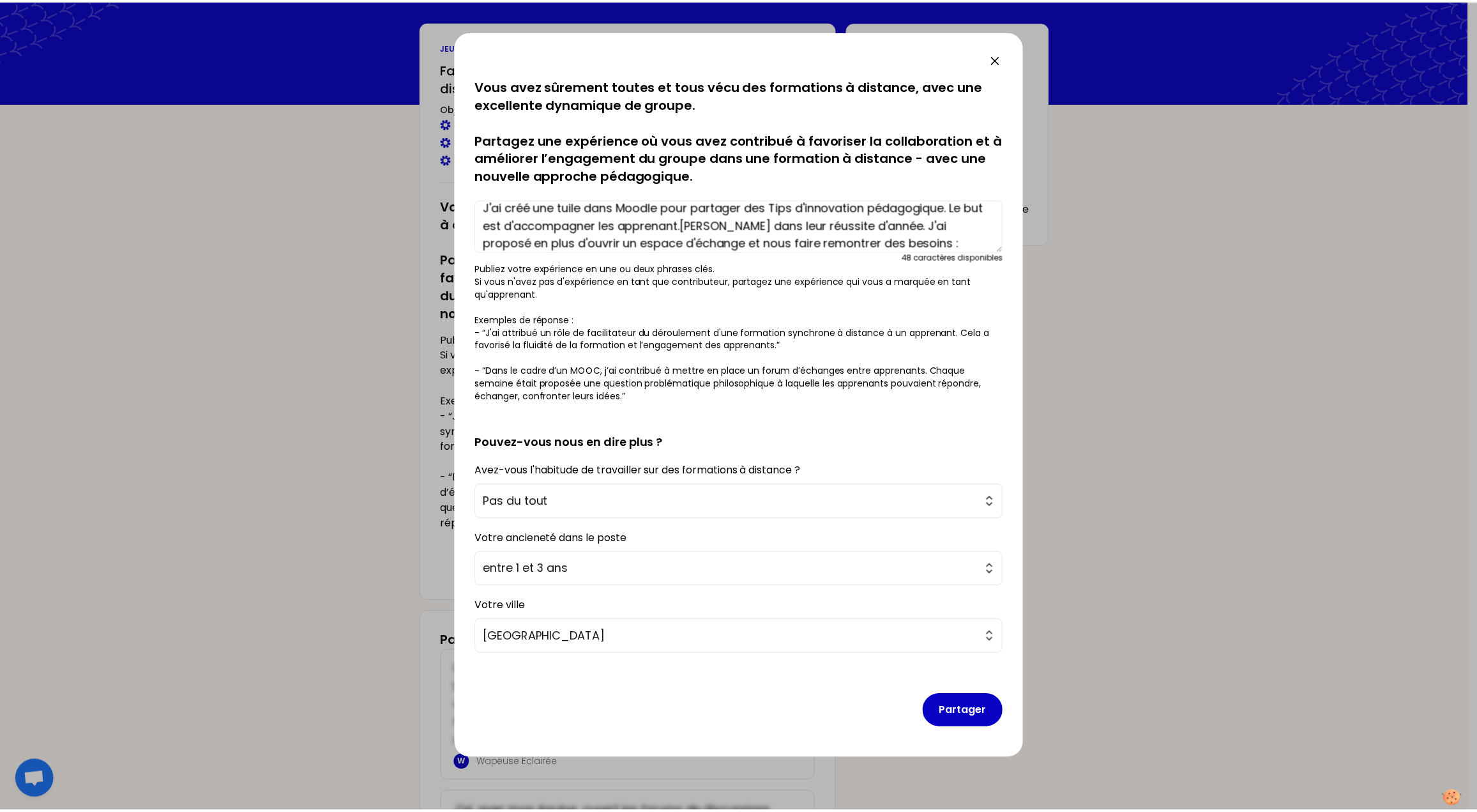
scroll to position [27, 0]
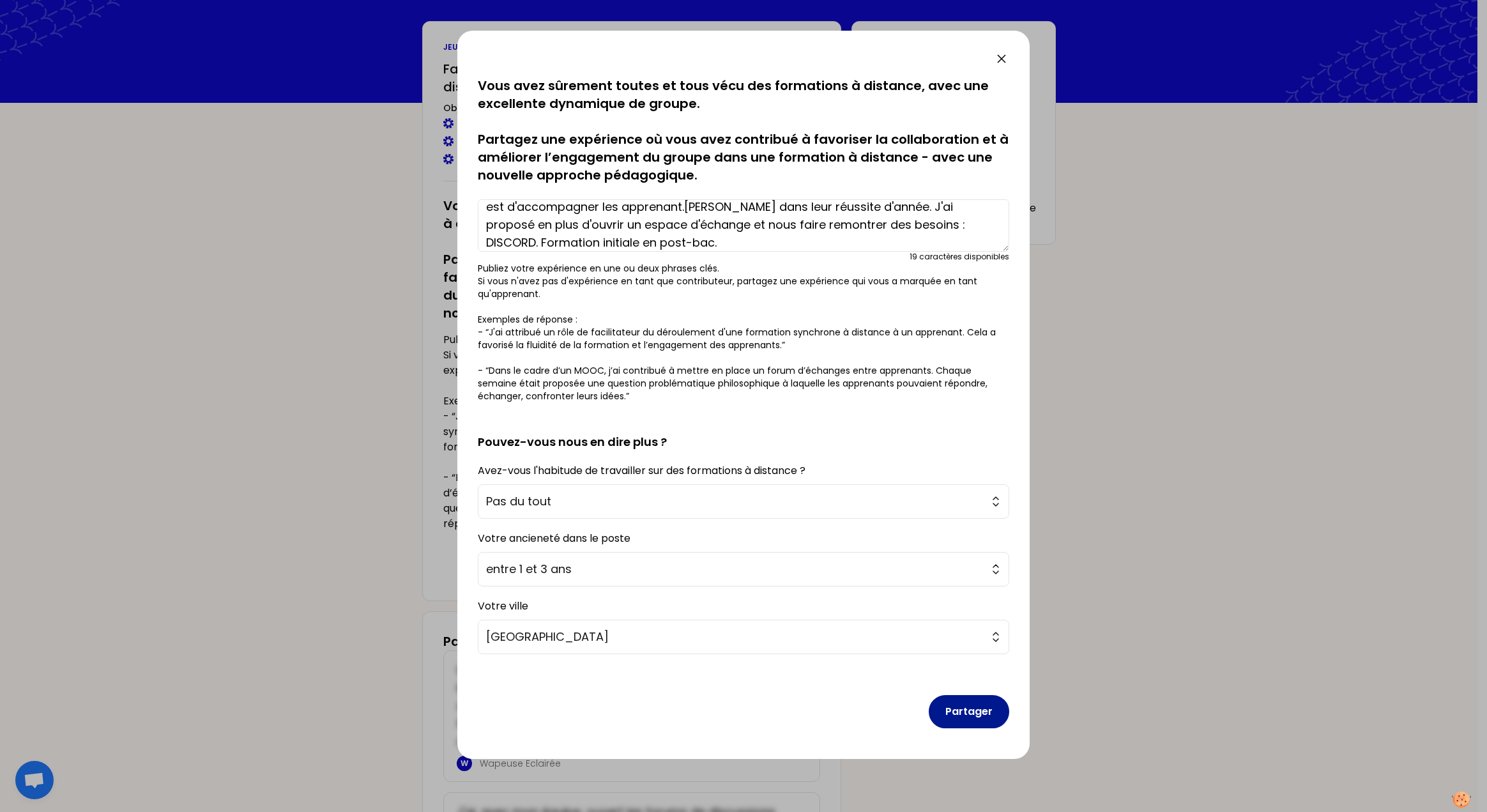
type textarea "J'ai créé une tuile dans Moodle pour partager des Tips d'innovation pédagogique…"
click at [969, 719] on button "Partager" at bounding box center [969, 711] width 81 height 33
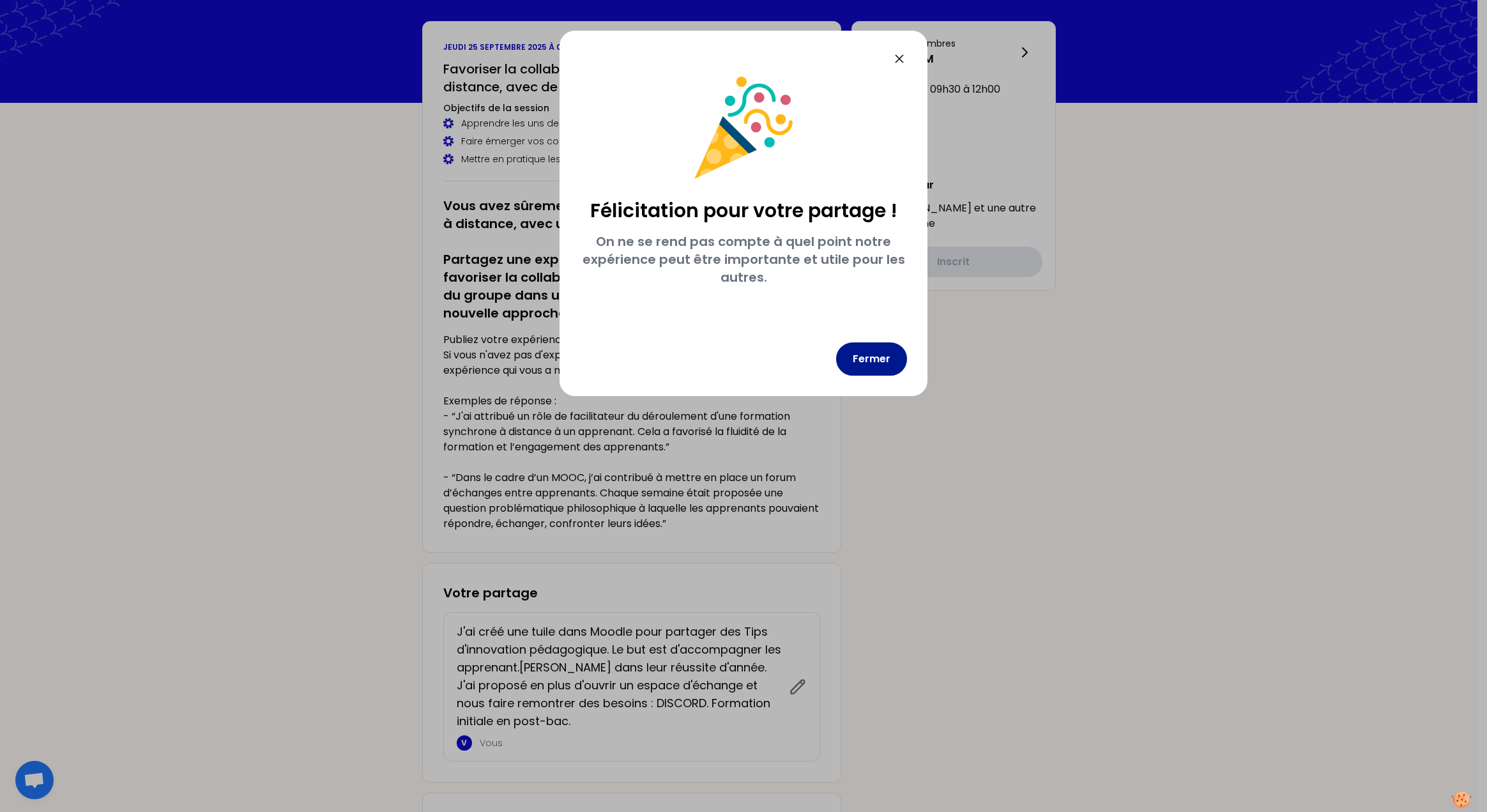
click at [856, 357] on button "Fermer" at bounding box center [871, 359] width 71 height 33
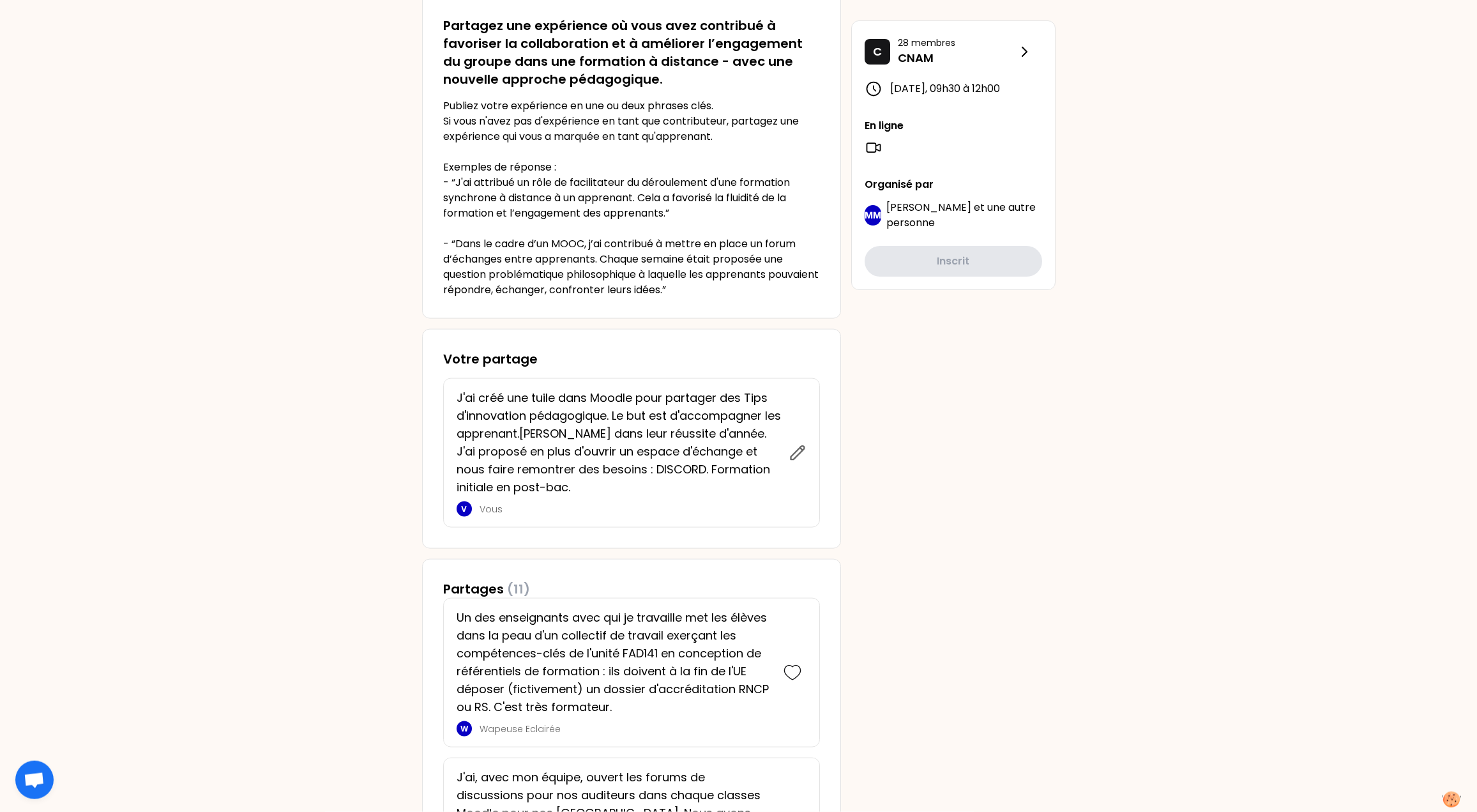
scroll to position [286, 0]
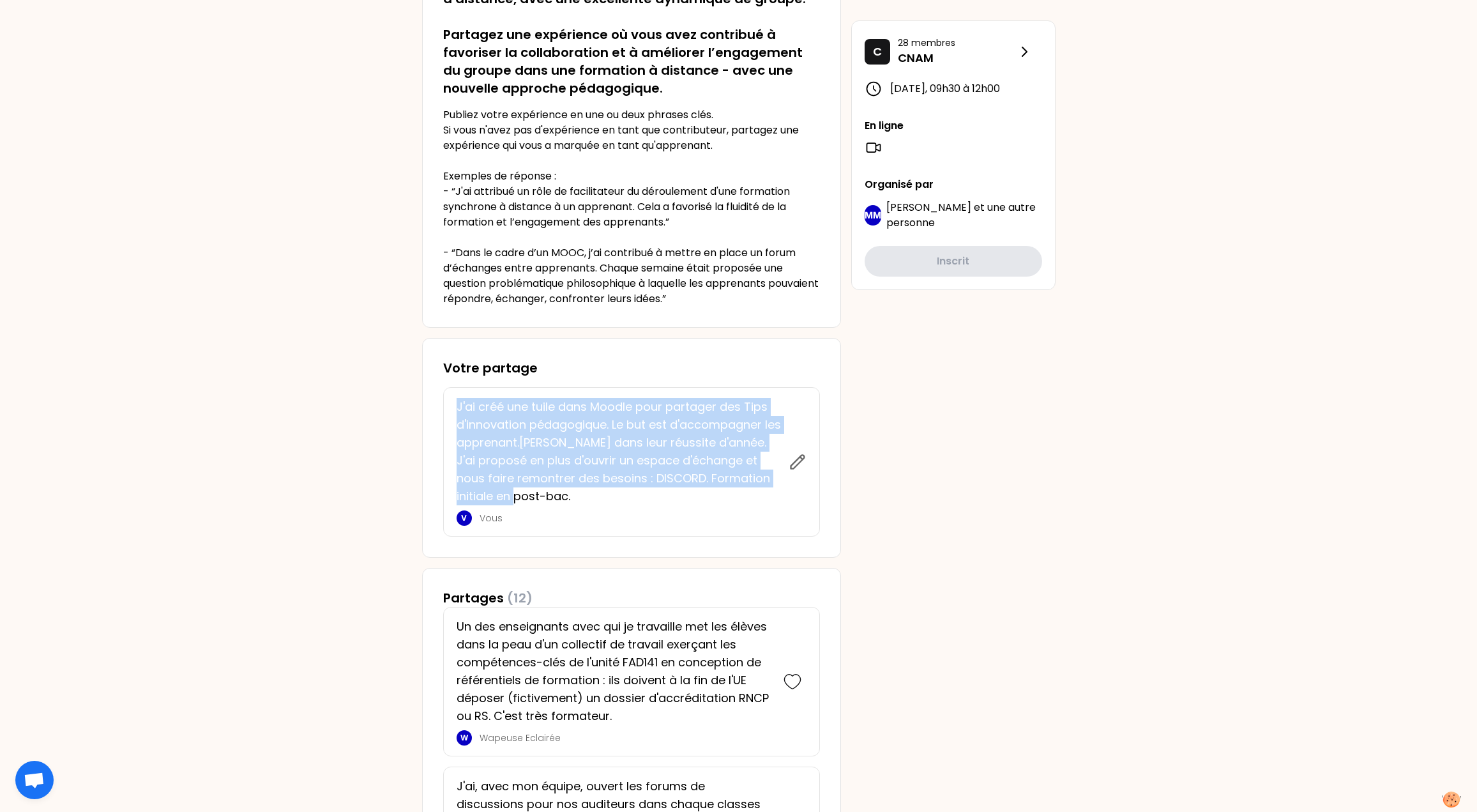
drag, startPoint x: 533, startPoint y: 501, endPoint x: 435, endPoint y: 404, distance: 137.9
click at [435, 404] on div "Votre partage J'ai créé une tuile dans Moodle pour partager des Tips d'innovati…" at bounding box center [631, 448] width 419 height 220
copy p "J'ai créé une tuile dans Moodle pour partager des Tips d'innovation pédagogique…"
